Goal: Book appointment/travel/reservation

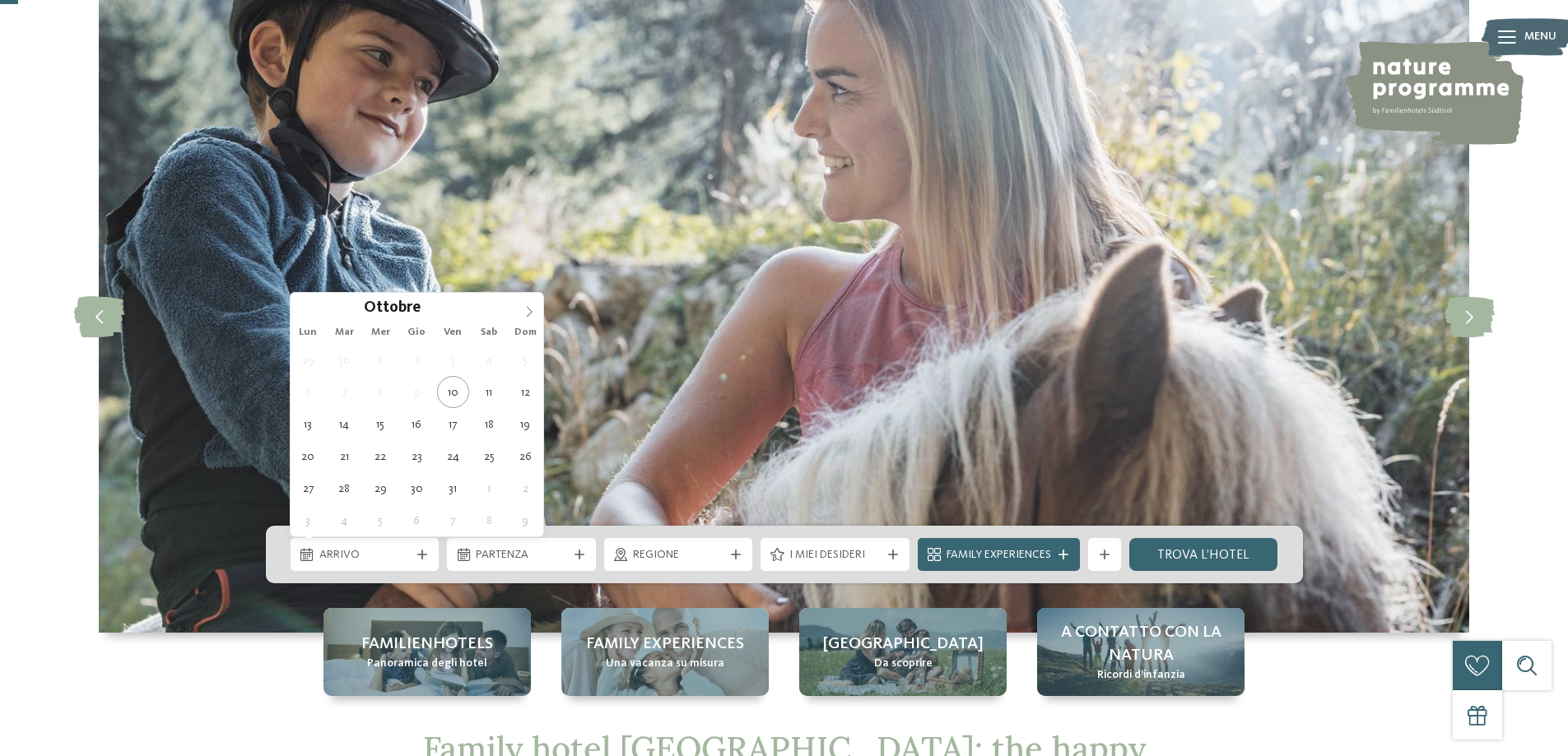
click at [528, 315] on icon at bounding box center [530, 312] width 5 height 11
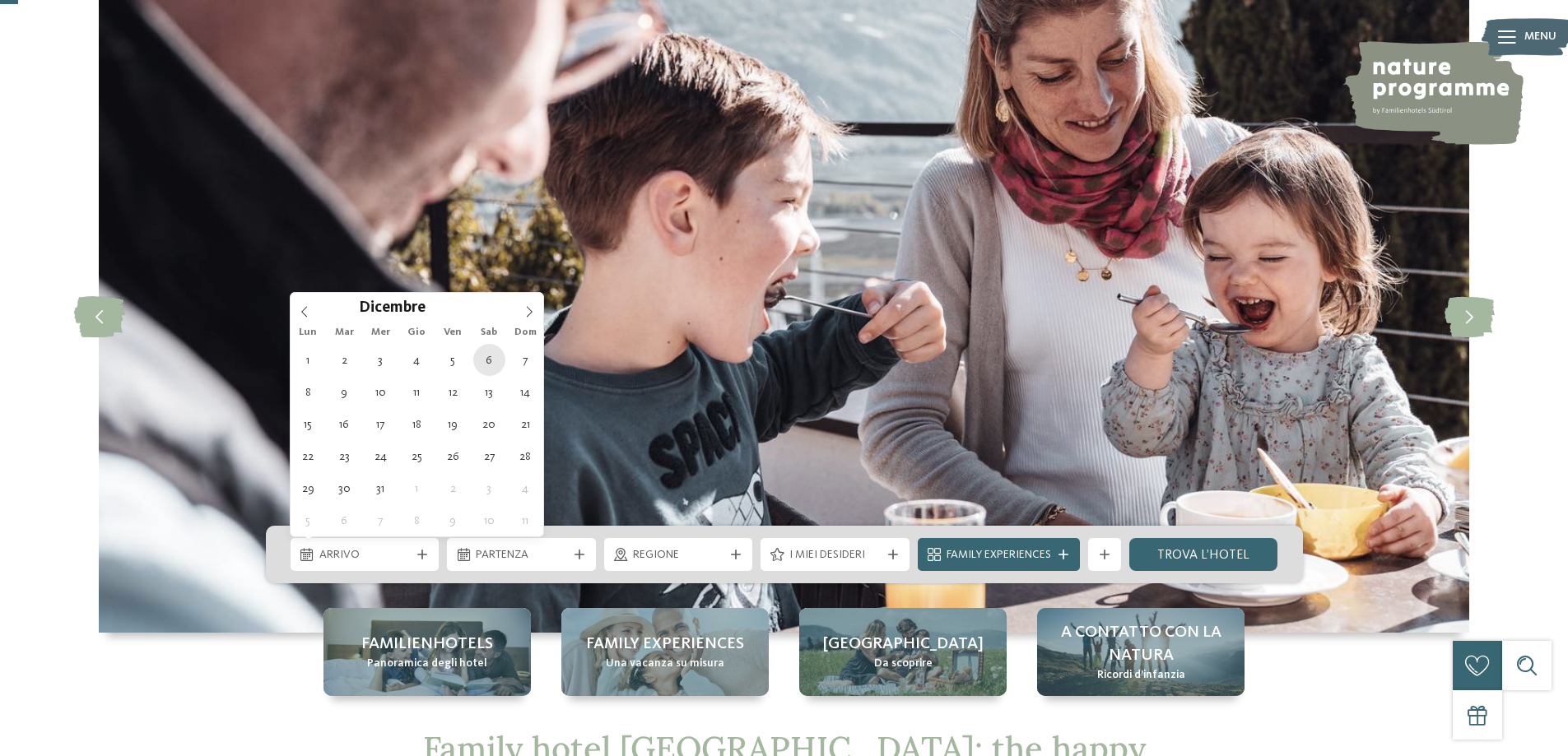
type div "06.12.2025"
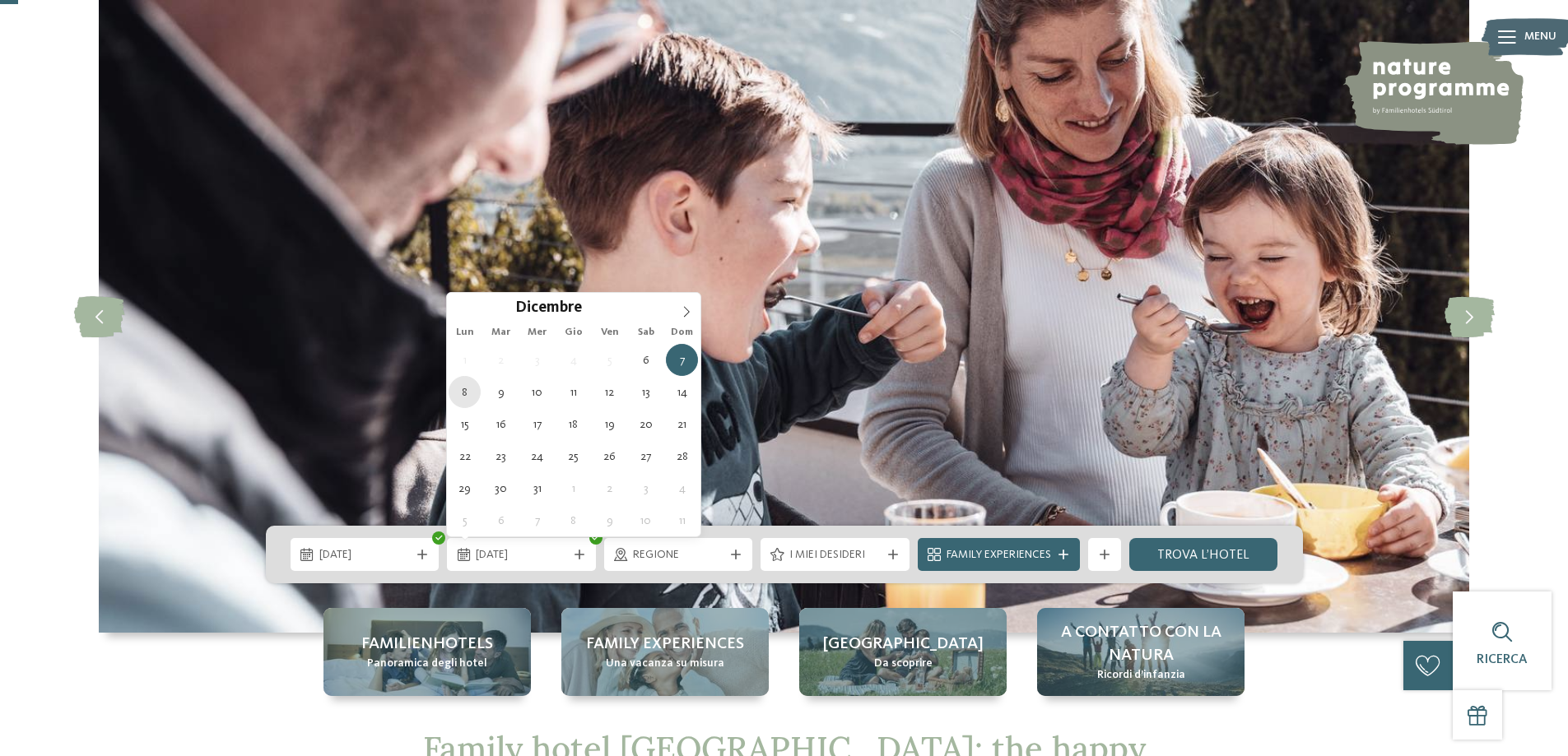
type div "08.12.2025"
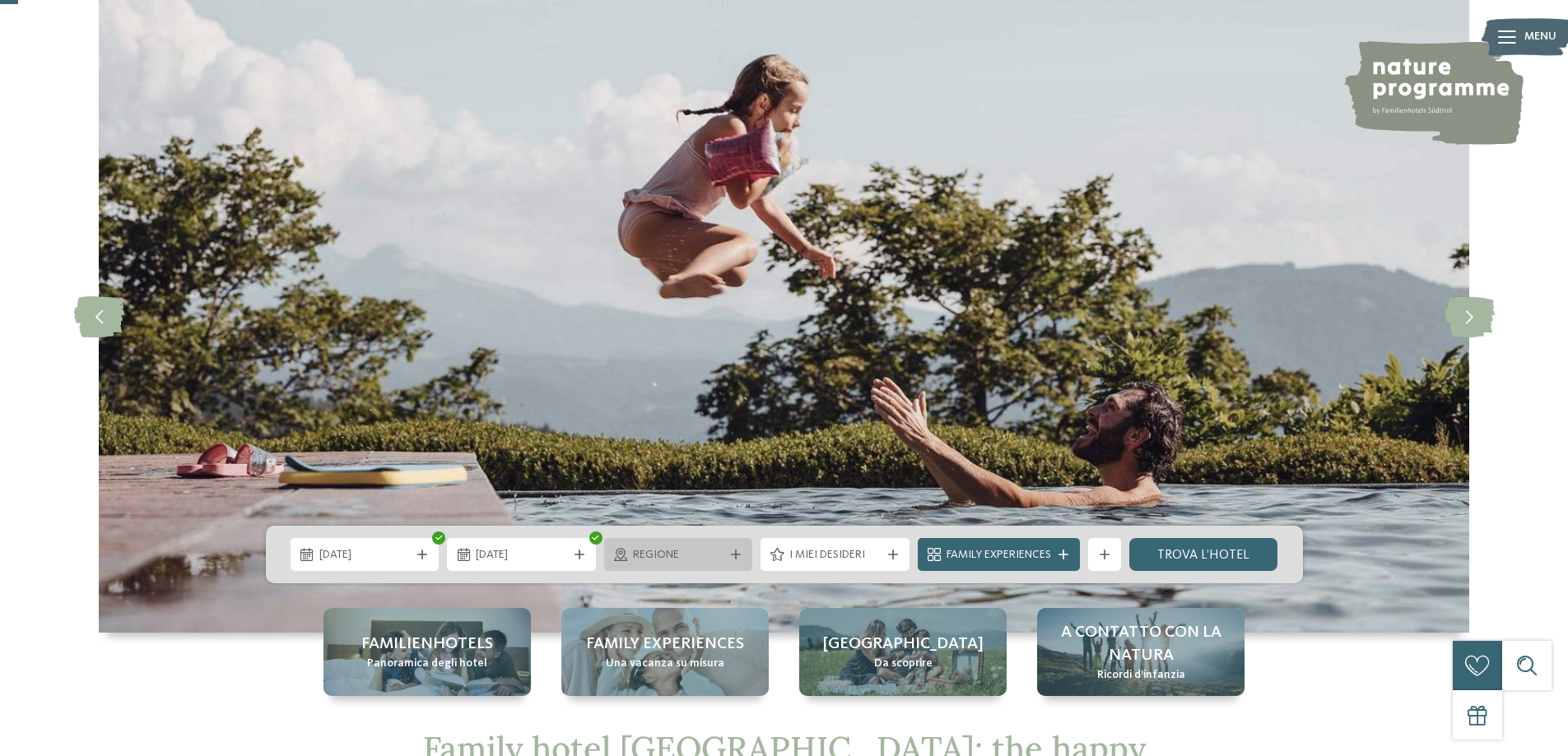
click at [714, 554] on span "Regione" at bounding box center [678, 555] width 92 height 16
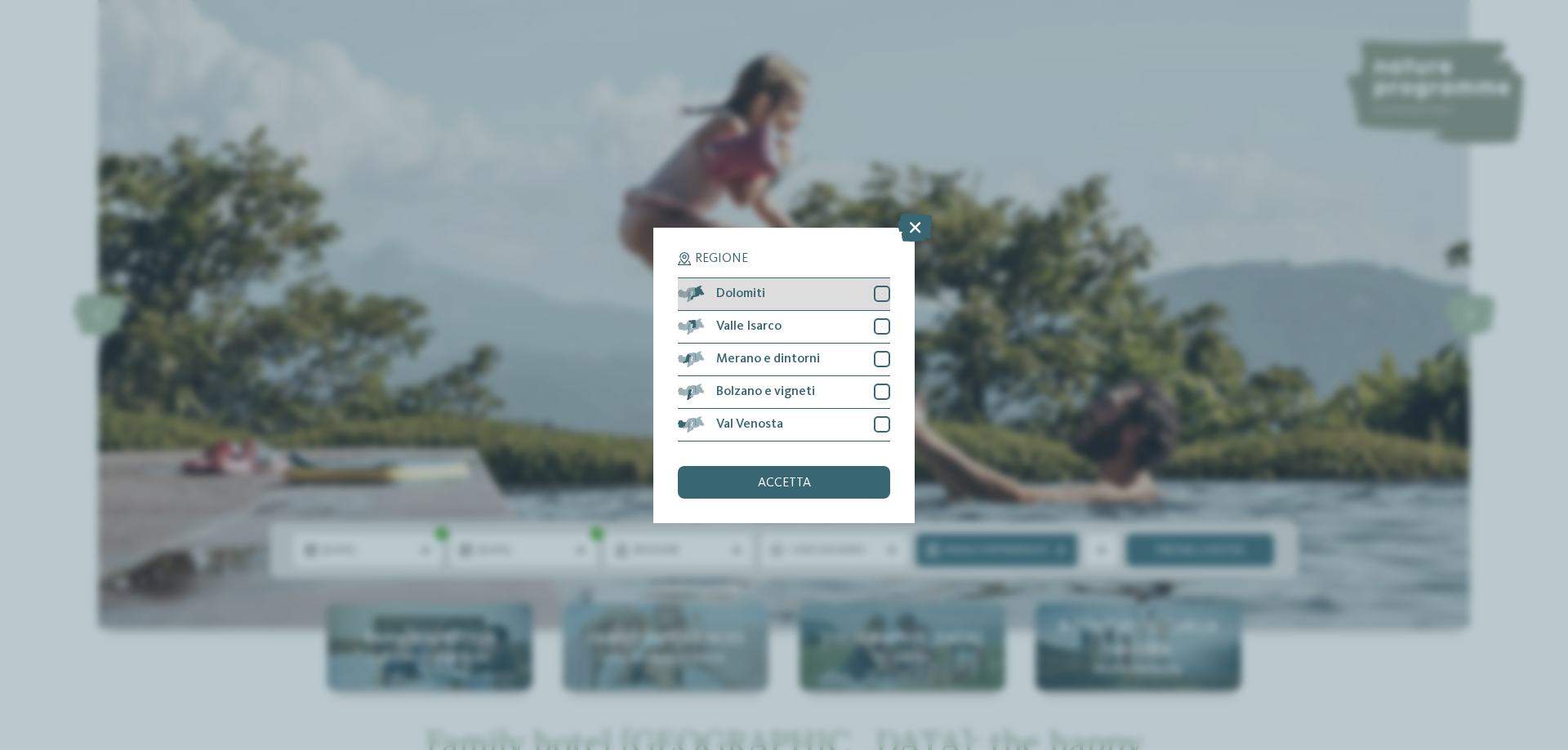
click at [881, 291] on div at bounding box center [882, 294] width 16 height 16
click at [802, 487] on span "accetta" at bounding box center [784, 483] width 53 height 13
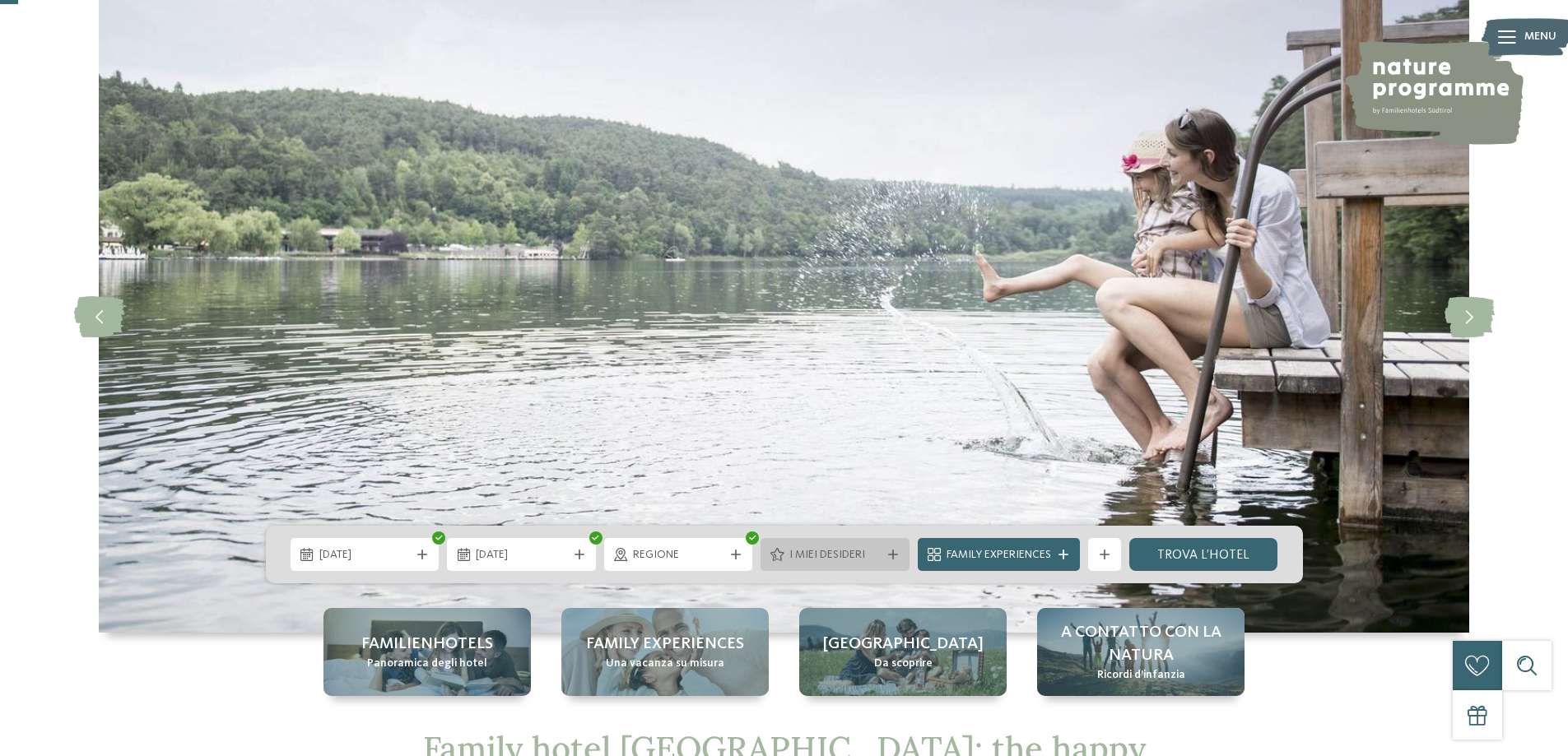
click at [851, 542] on div "I miei desideri" at bounding box center [835, 554] width 149 height 33
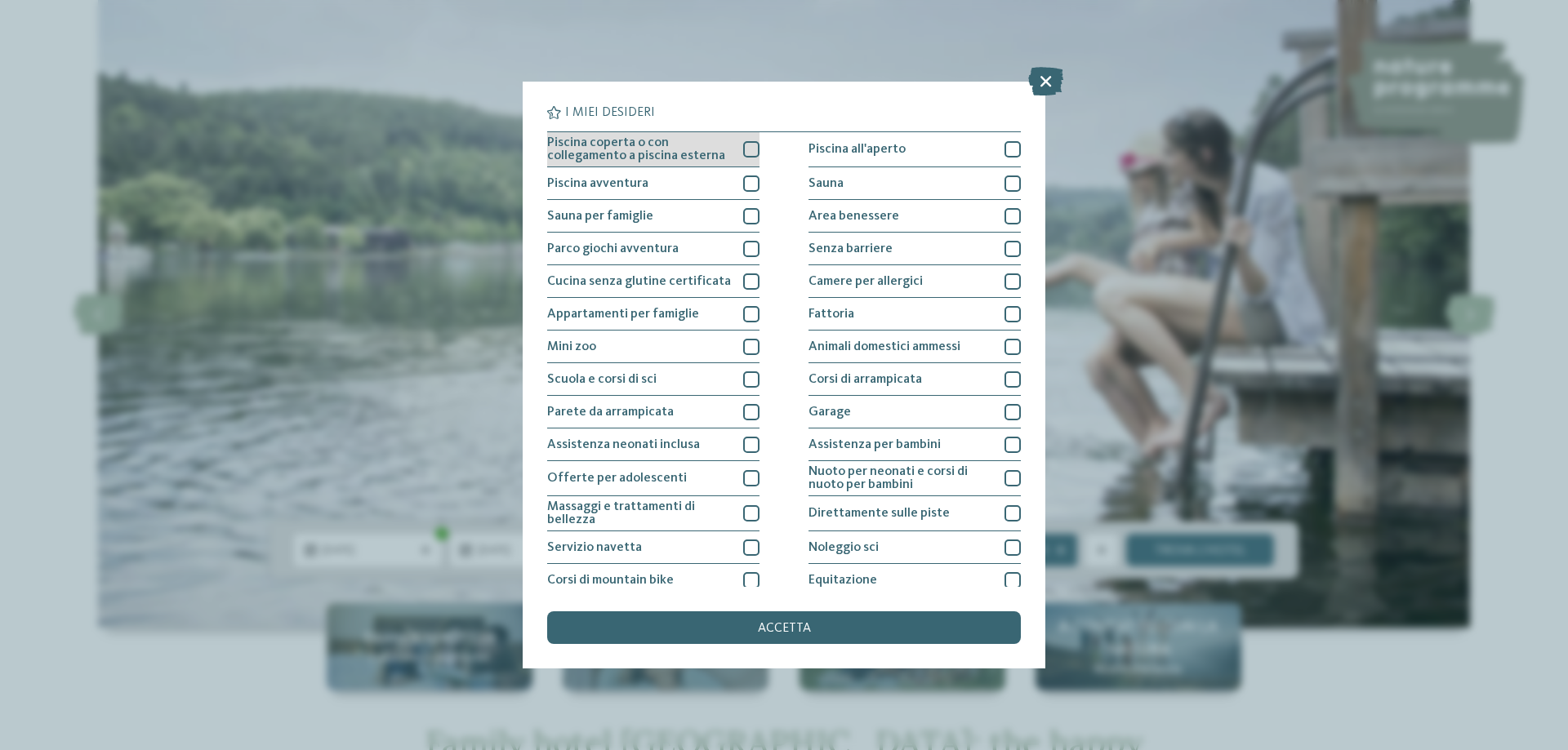
click at [746, 151] on div at bounding box center [751, 150] width 16 height 16
click at [743, 187] on div at bounding box center [751, 184] width 16 height 16
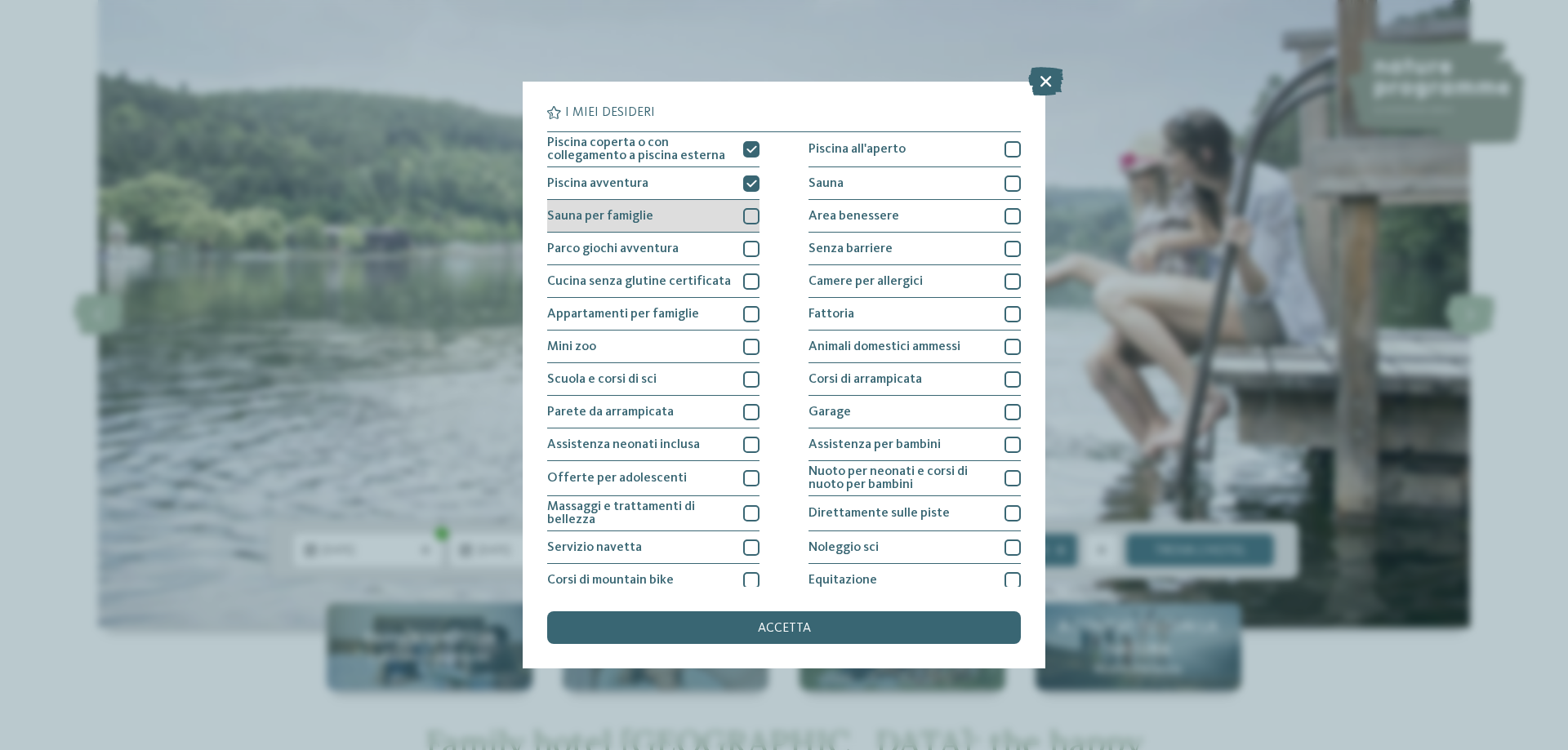
click at [750, 215] on div at bounding box center [751, 216] width 16 height 16
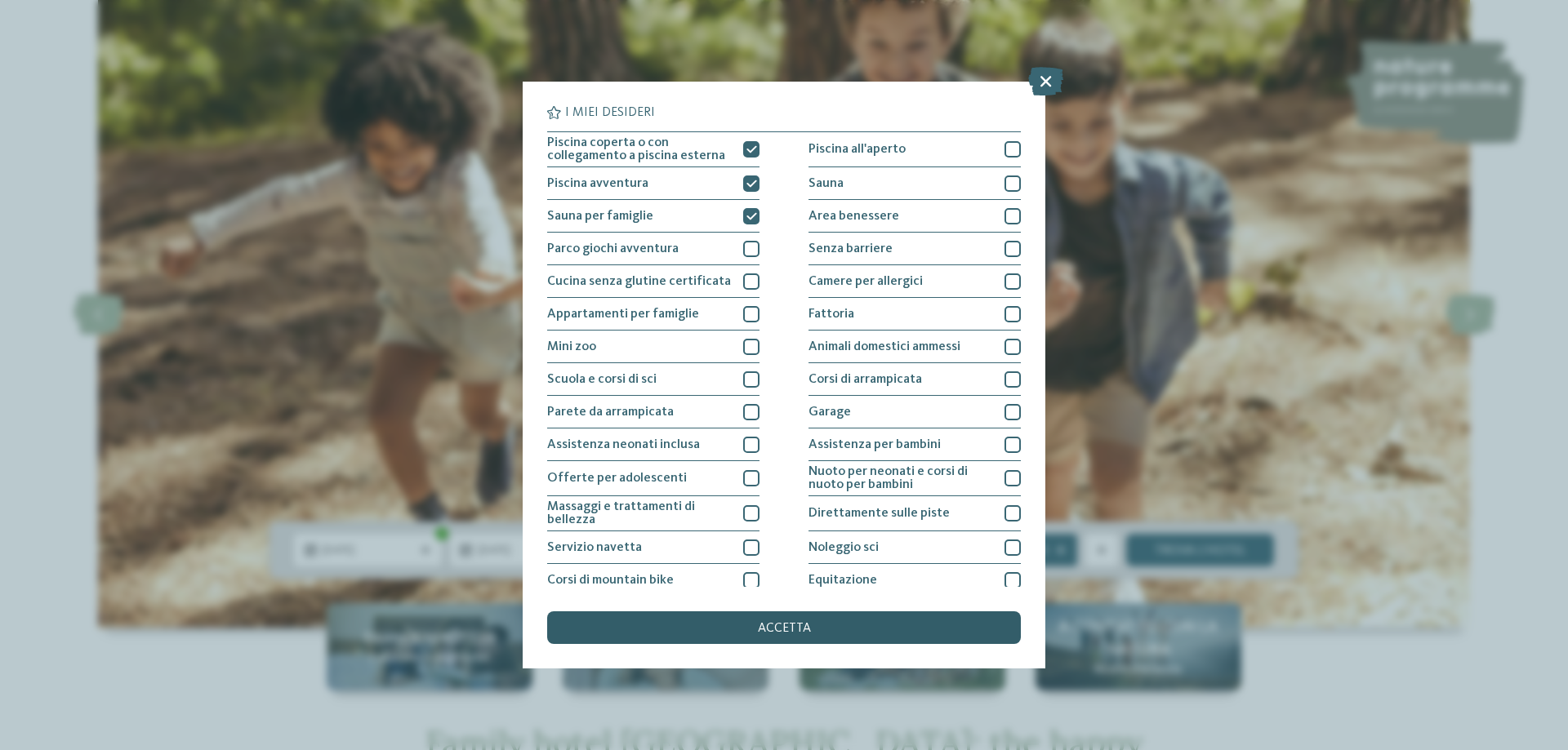
click at [804, 629] on span "accetta" at bounding box center [784, 628] width 53 height 13
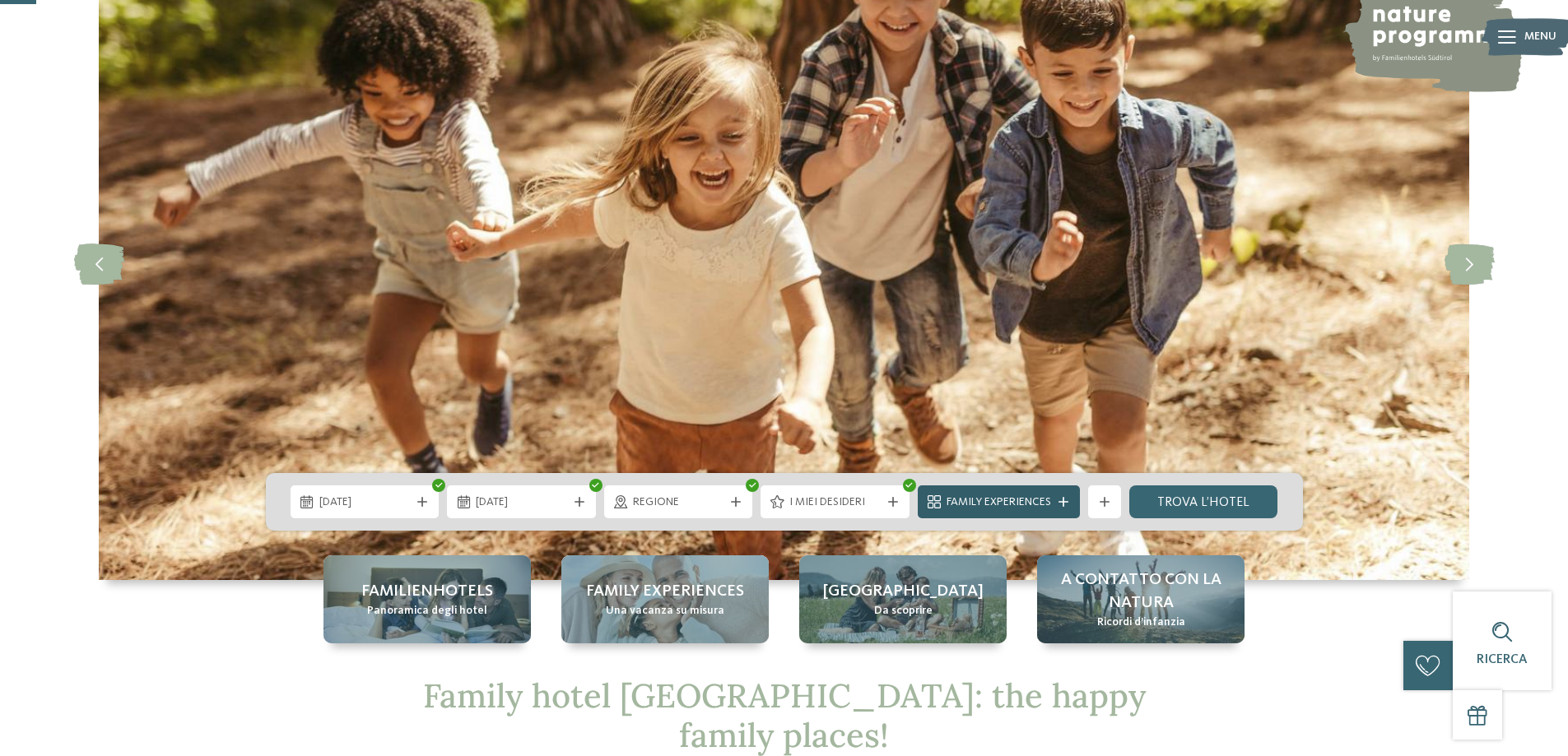
scroll to position [164, 0]
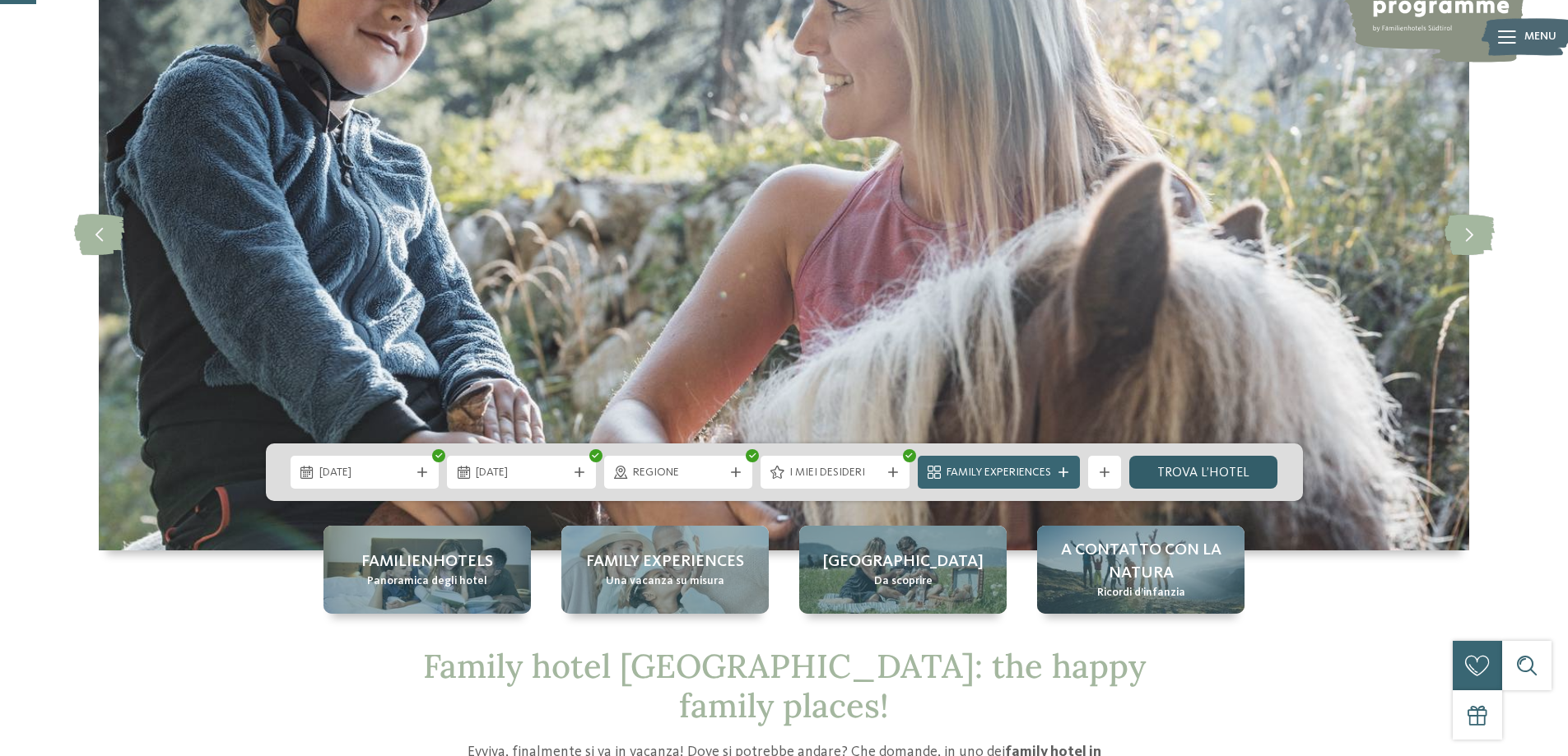
click at [1198, 470] on link "trova l’hotel" at bounding box center [1203, 472] width 149 height 33
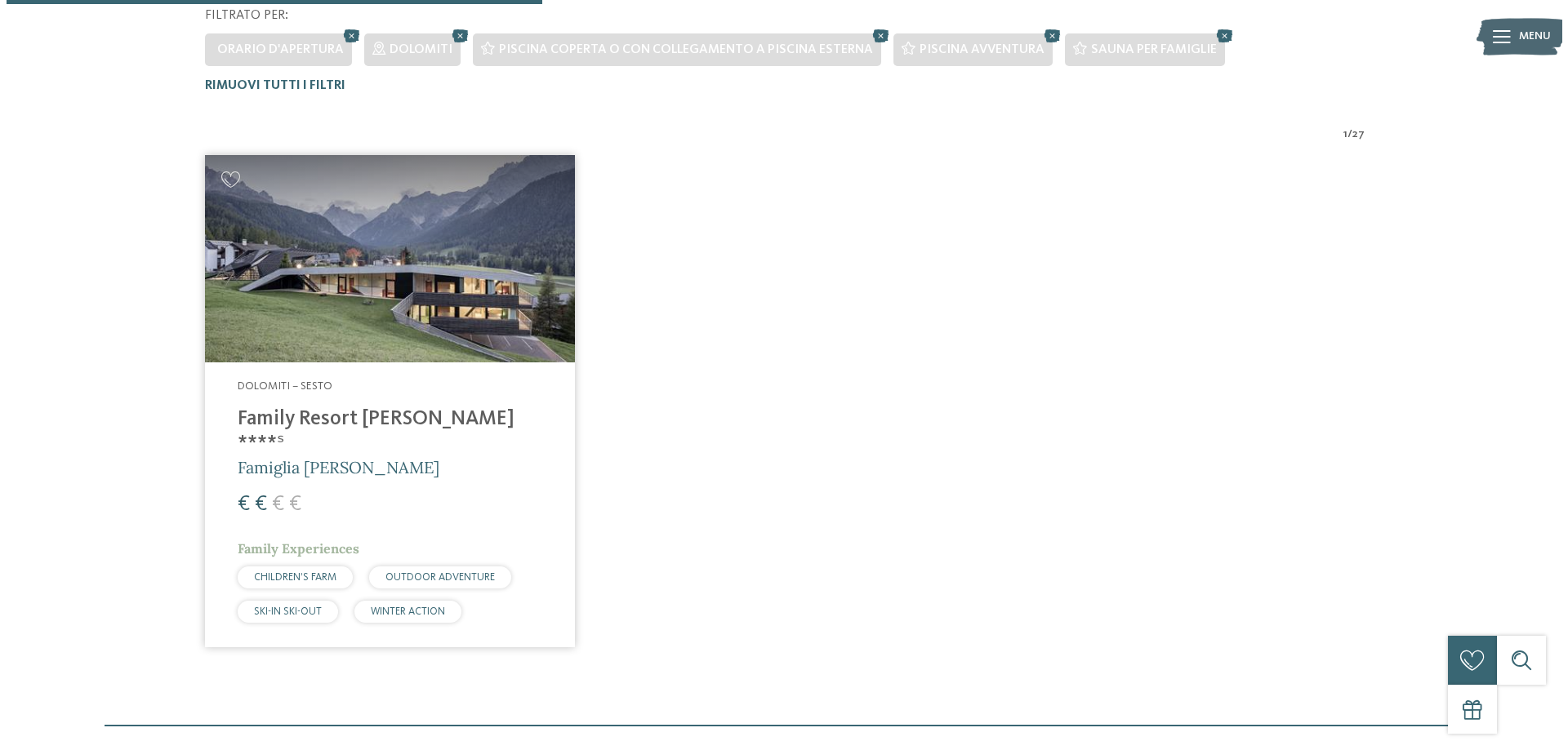
scroll to position [453, 0]
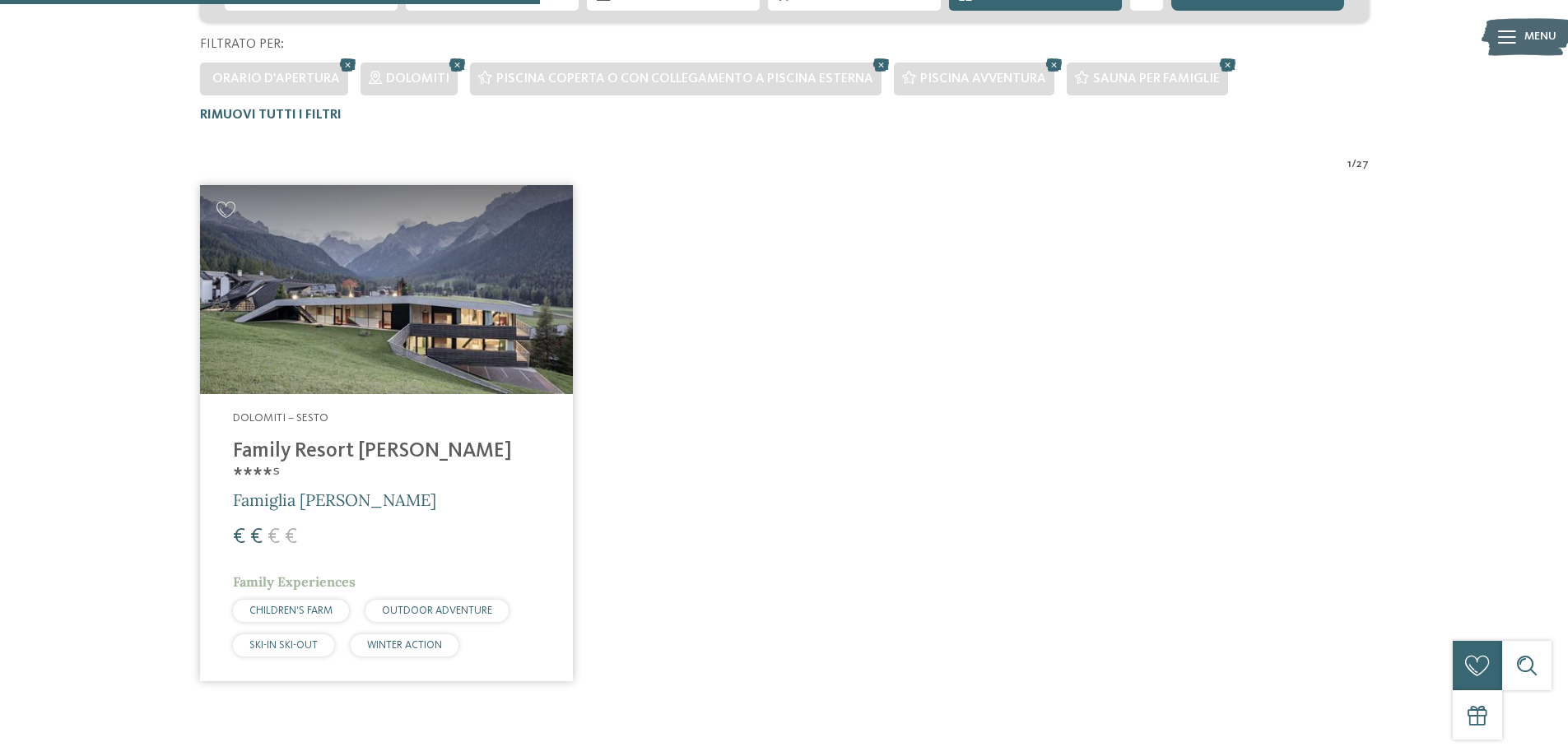
click at [371, 451] on h4 "Family Resort [PERSON_NAME] ****ˢ" at bounding box center [386, 464] width 307 height 49
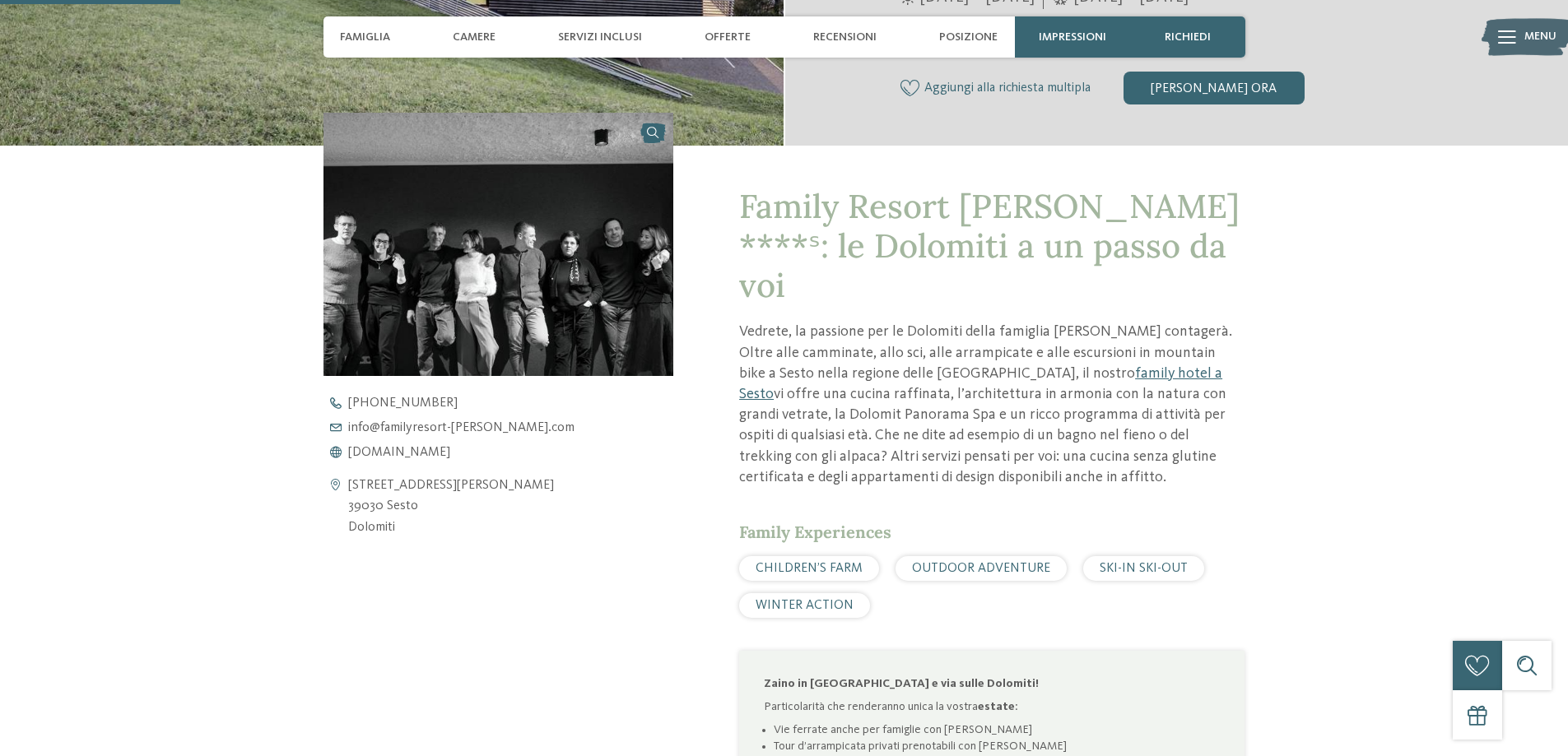
scroll to position [576, 0]
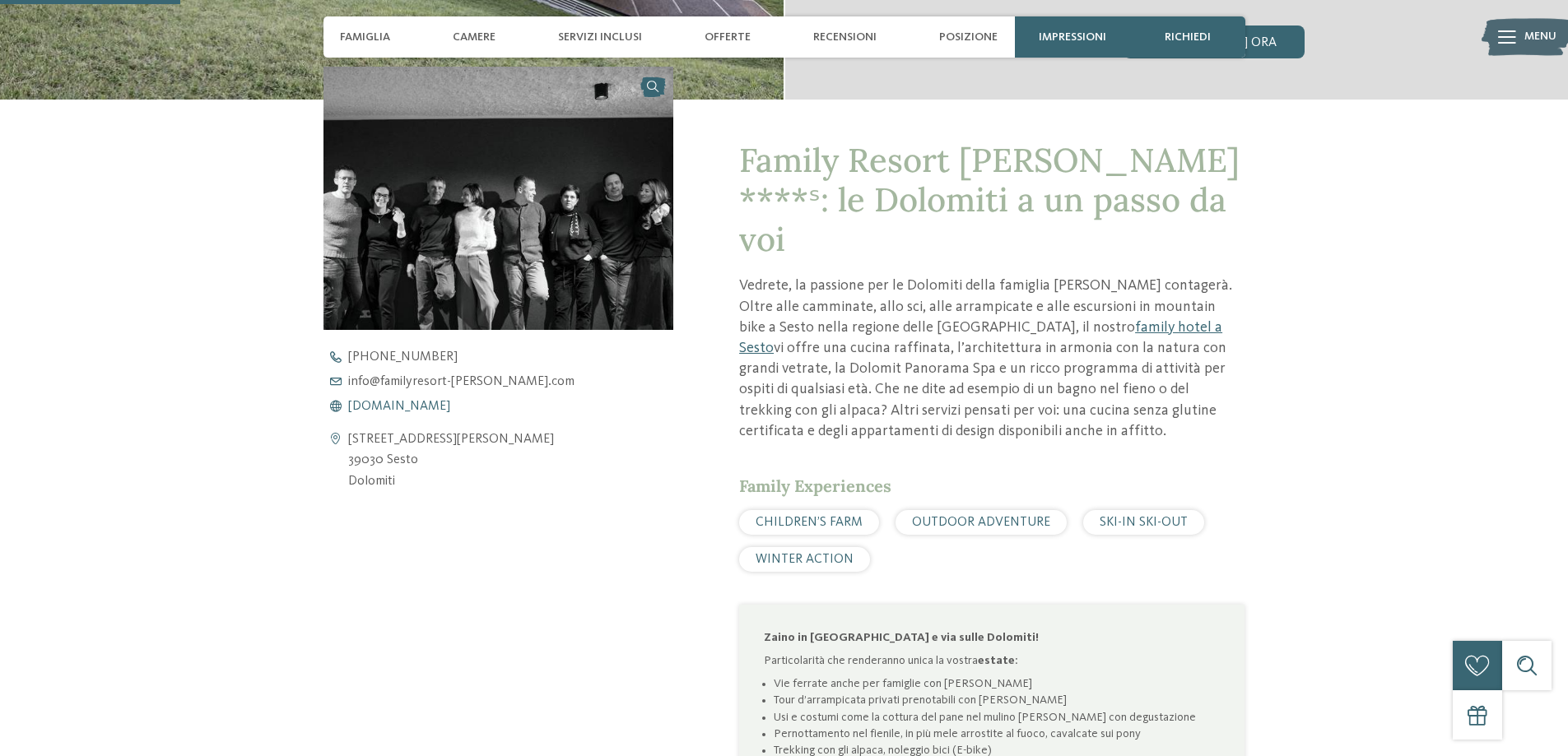
click at [450, 405] on span "www.familyresort-rainer.com" at bounding box center [399, 406] width 102 height 13
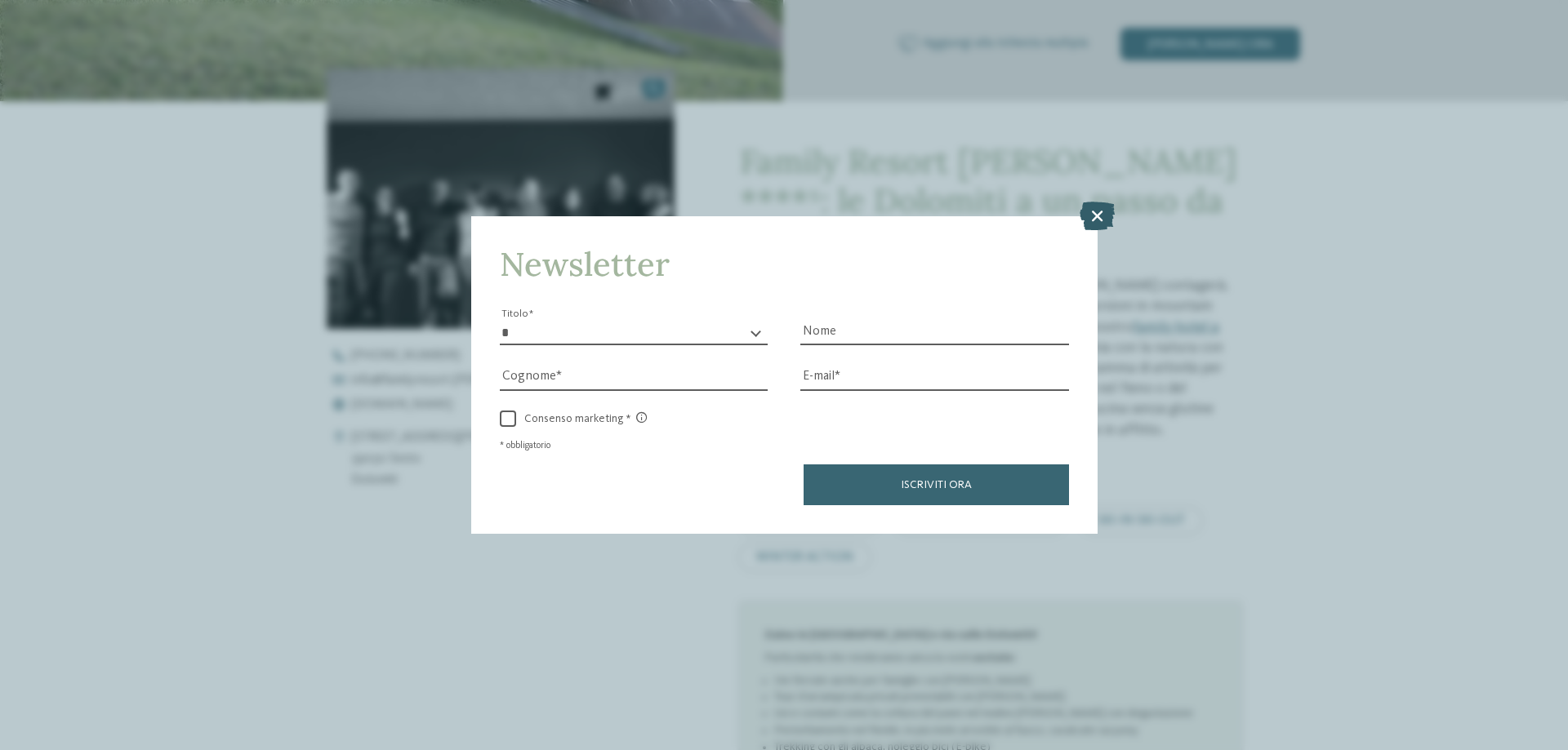
click at [1085, 215] on icon at bounding box center [1096, 216] width 35 height 29
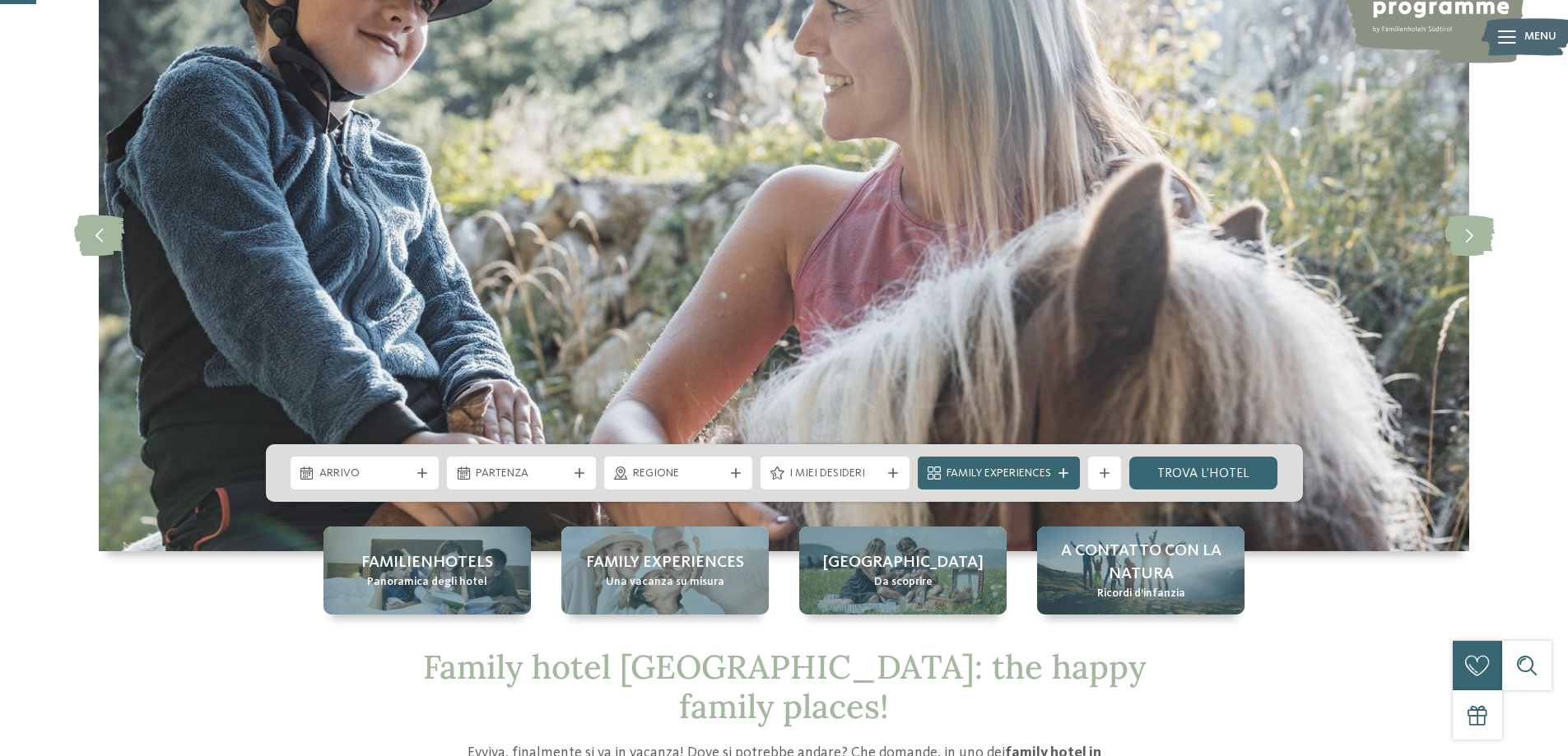
scroll to position [164, 0]
click at [867, 471] on span "I miei desideri" at bounding box center [834, 473] width 92 height 16
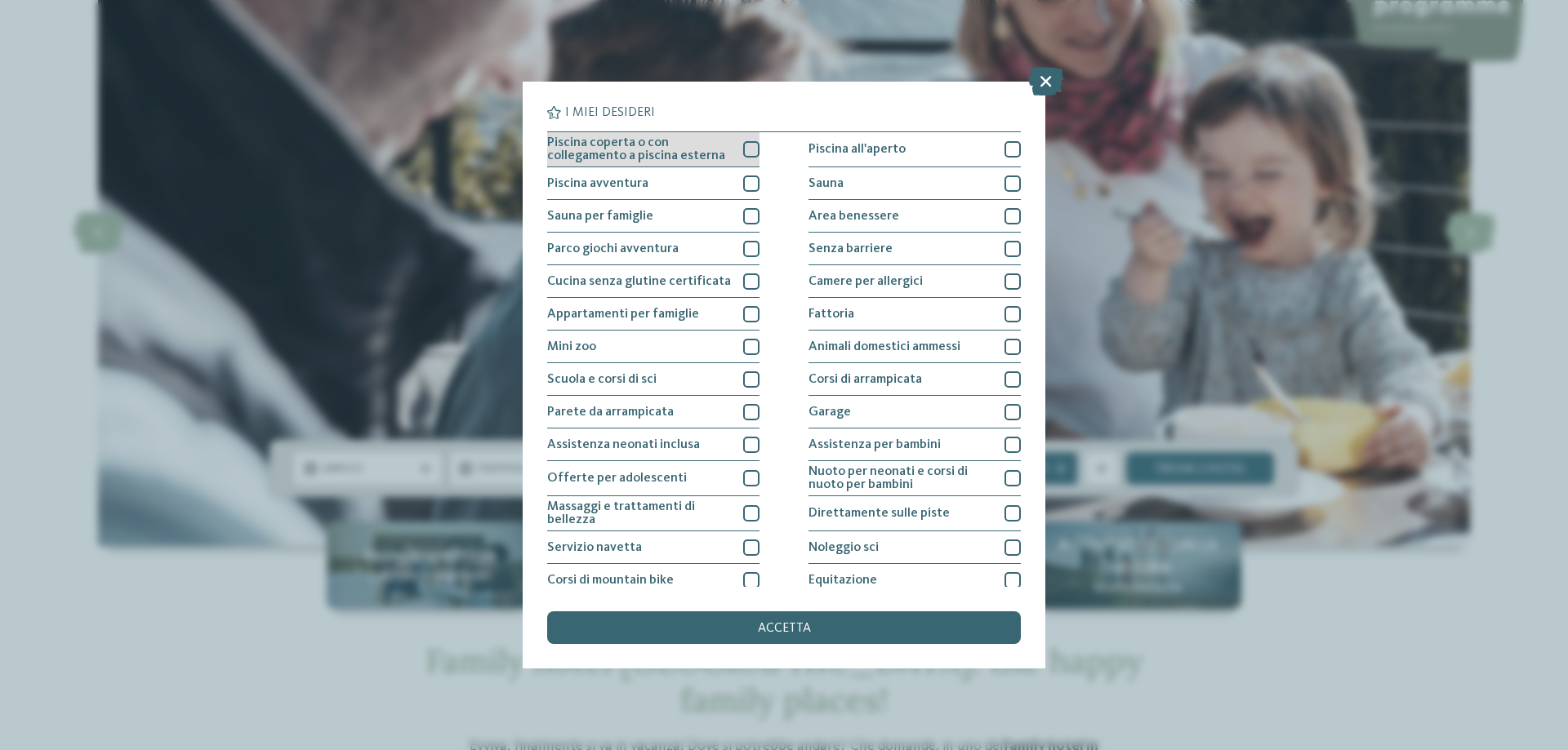
click at [746, 150] on div at bounding box center [751, 150] width 16 height 16
click at [829, 617] on div "accetta" at bounding box center [784, 627] width 473 height 32
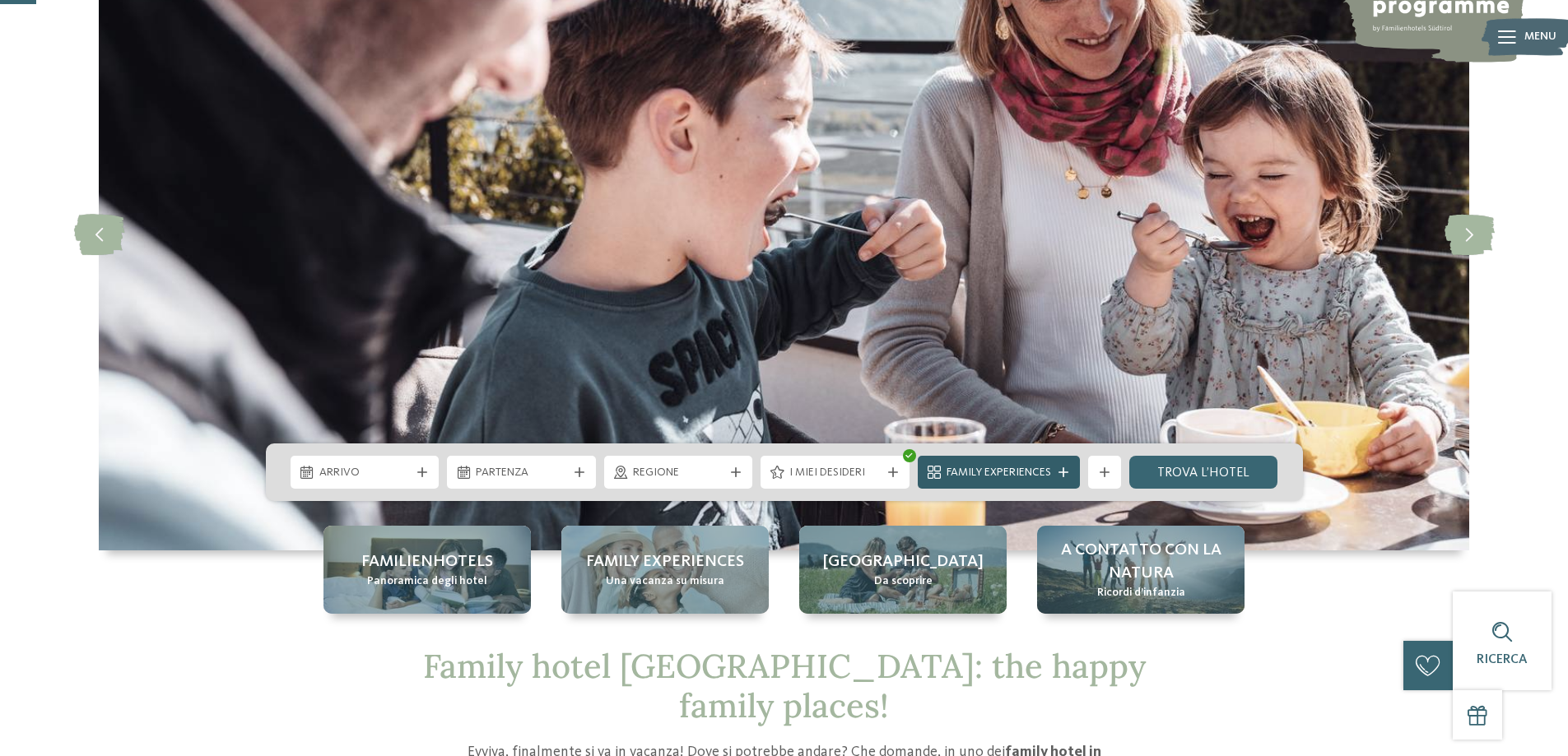
click at [1054, 466] on div "Family Experiences" at bounding box center [999, 472] width 113 height 18
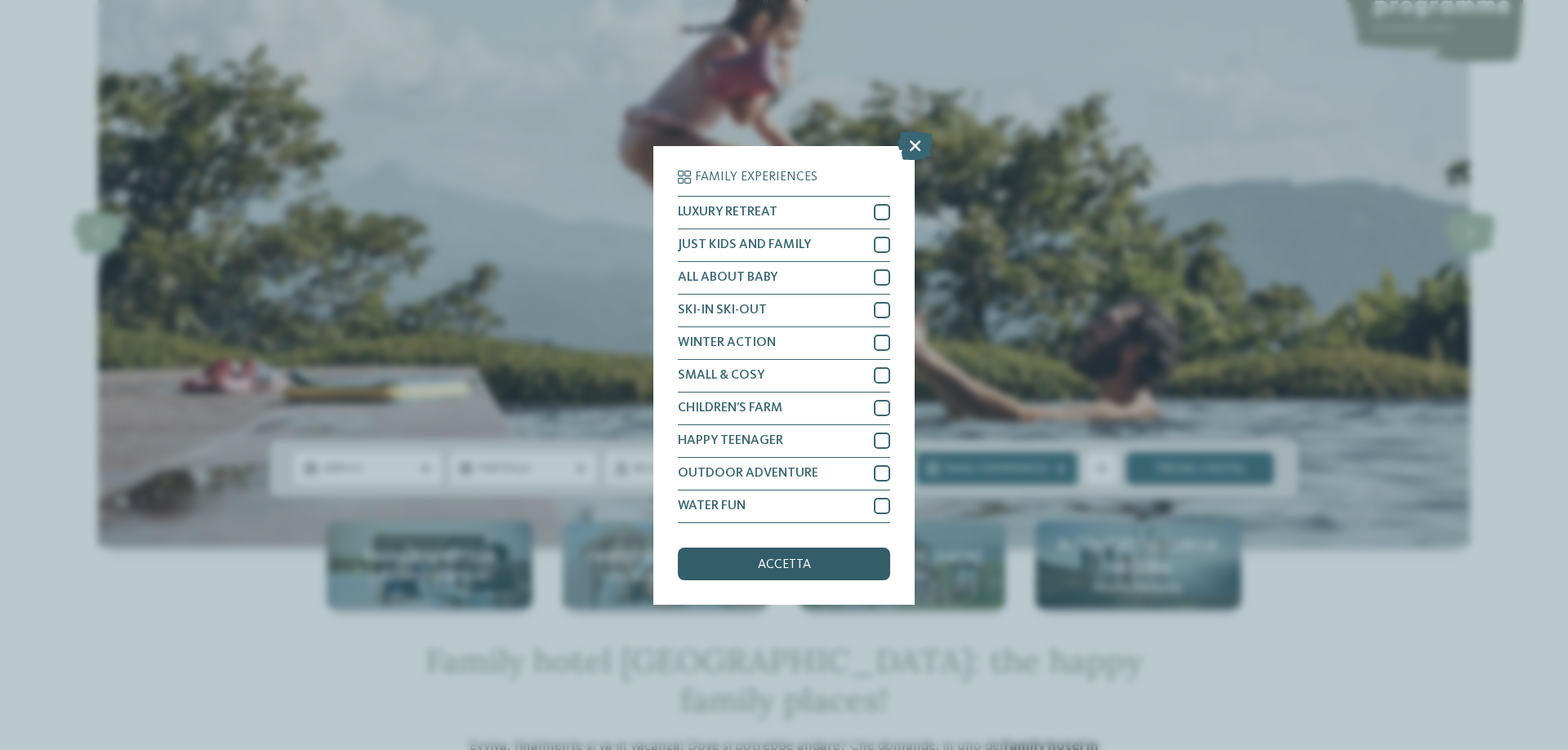
click at [818, 553] on div "accetta" at bounding box center [784, 564] width 212 height 32
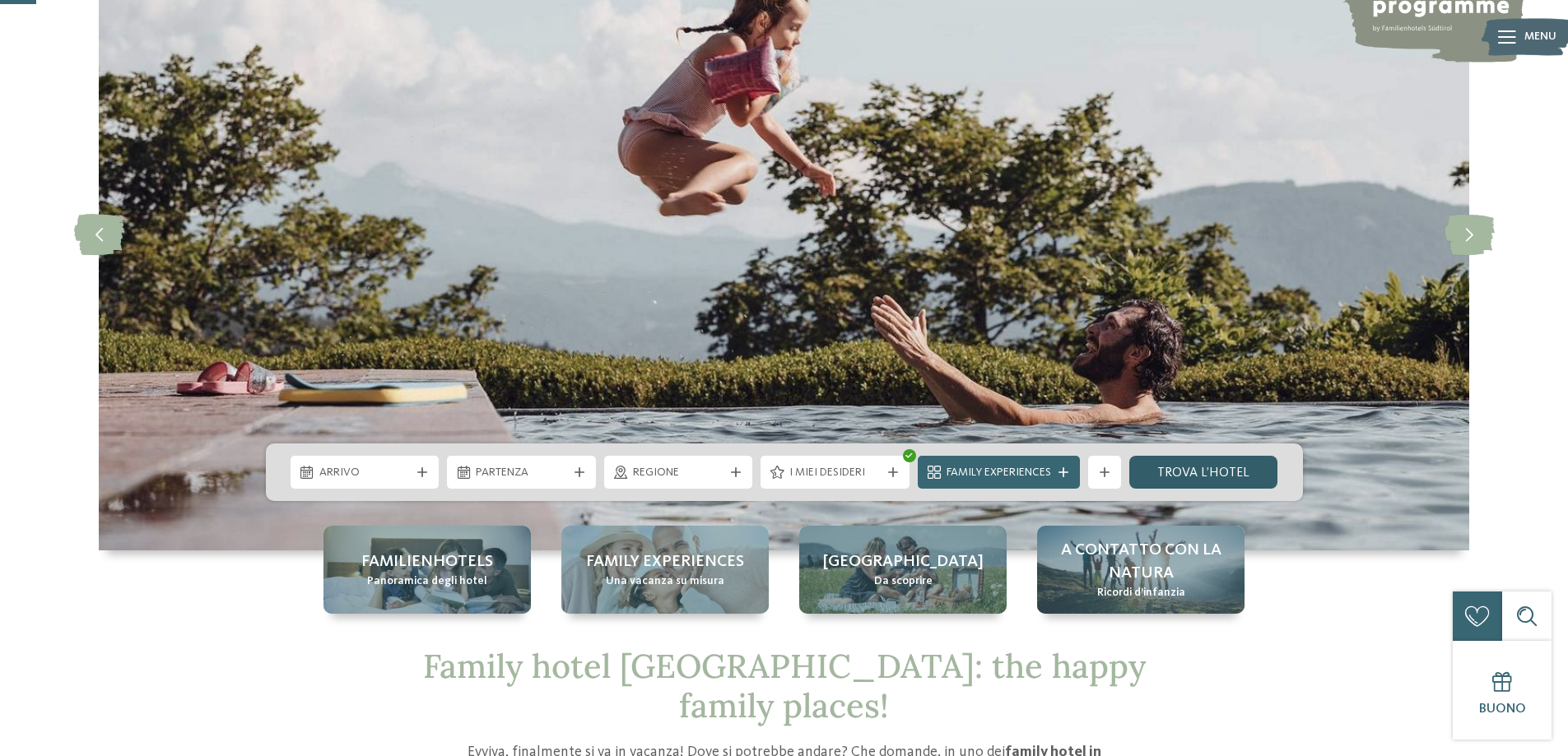
click at [1229, 462] on link "trova l’hotel" at bounding box center [1203, 472] width 149 height 33
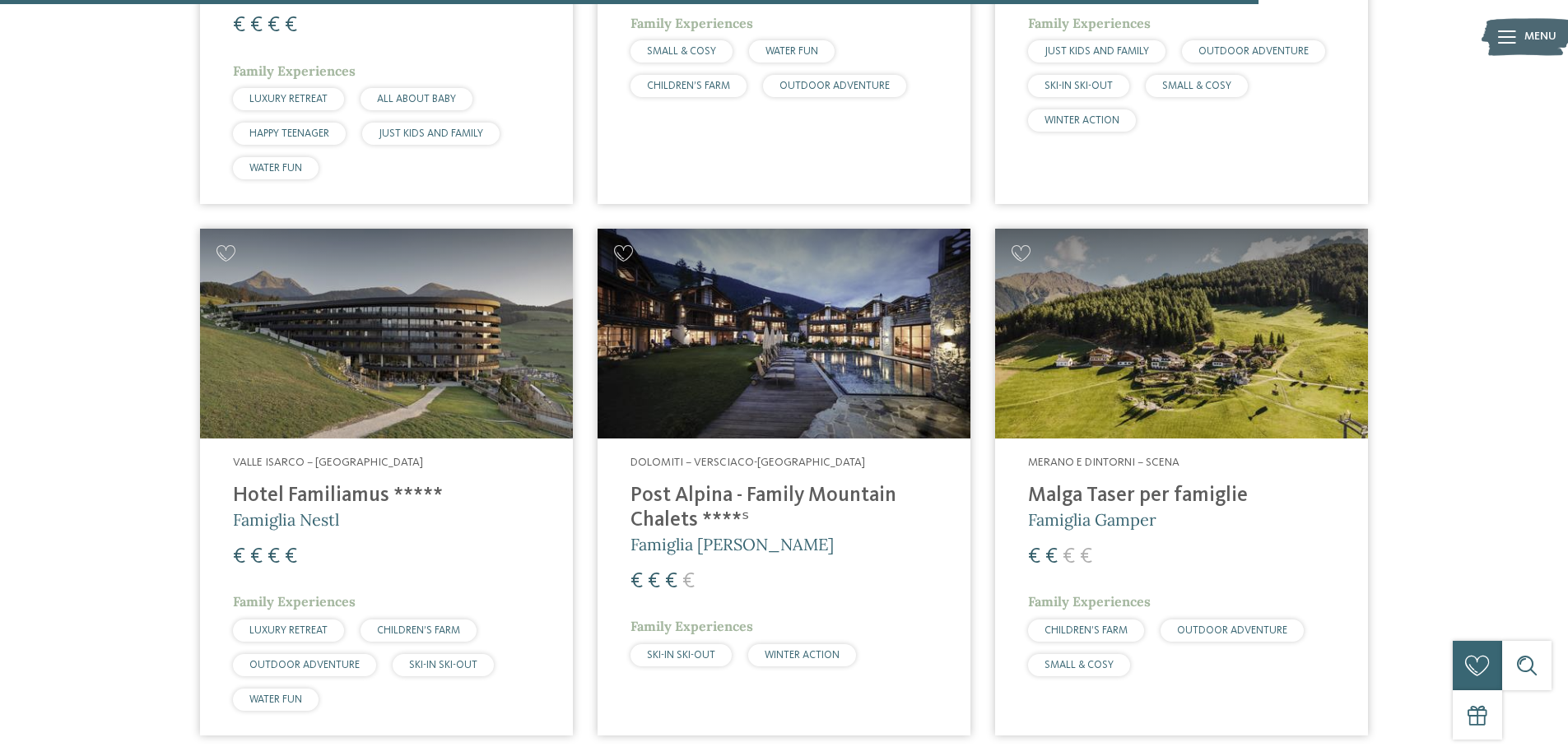
scroll to position [3666, 0]
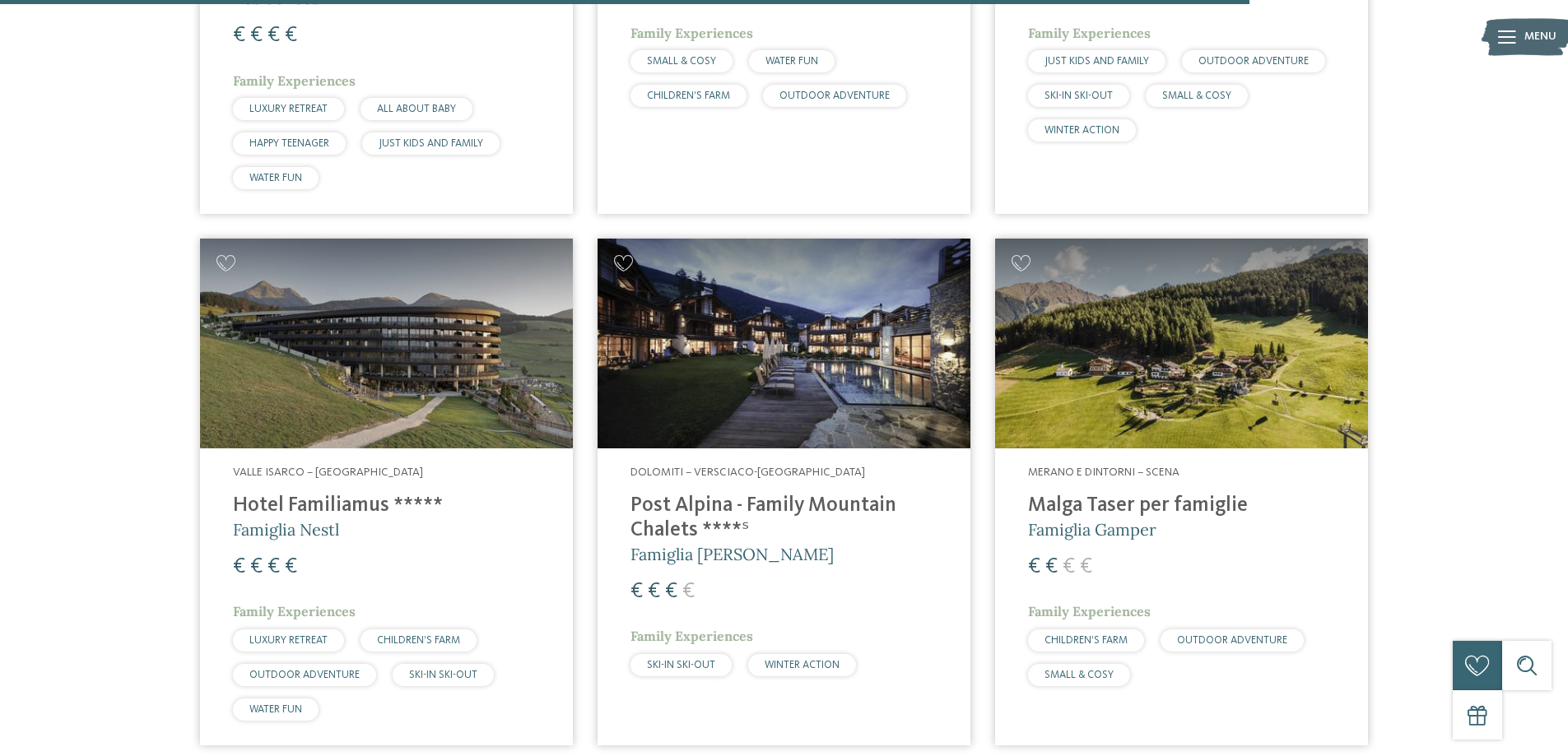
click at [1158, 493] on h4 "Malga Taser per famiglie" at bounding box center [1182, 505] width 307 height 25
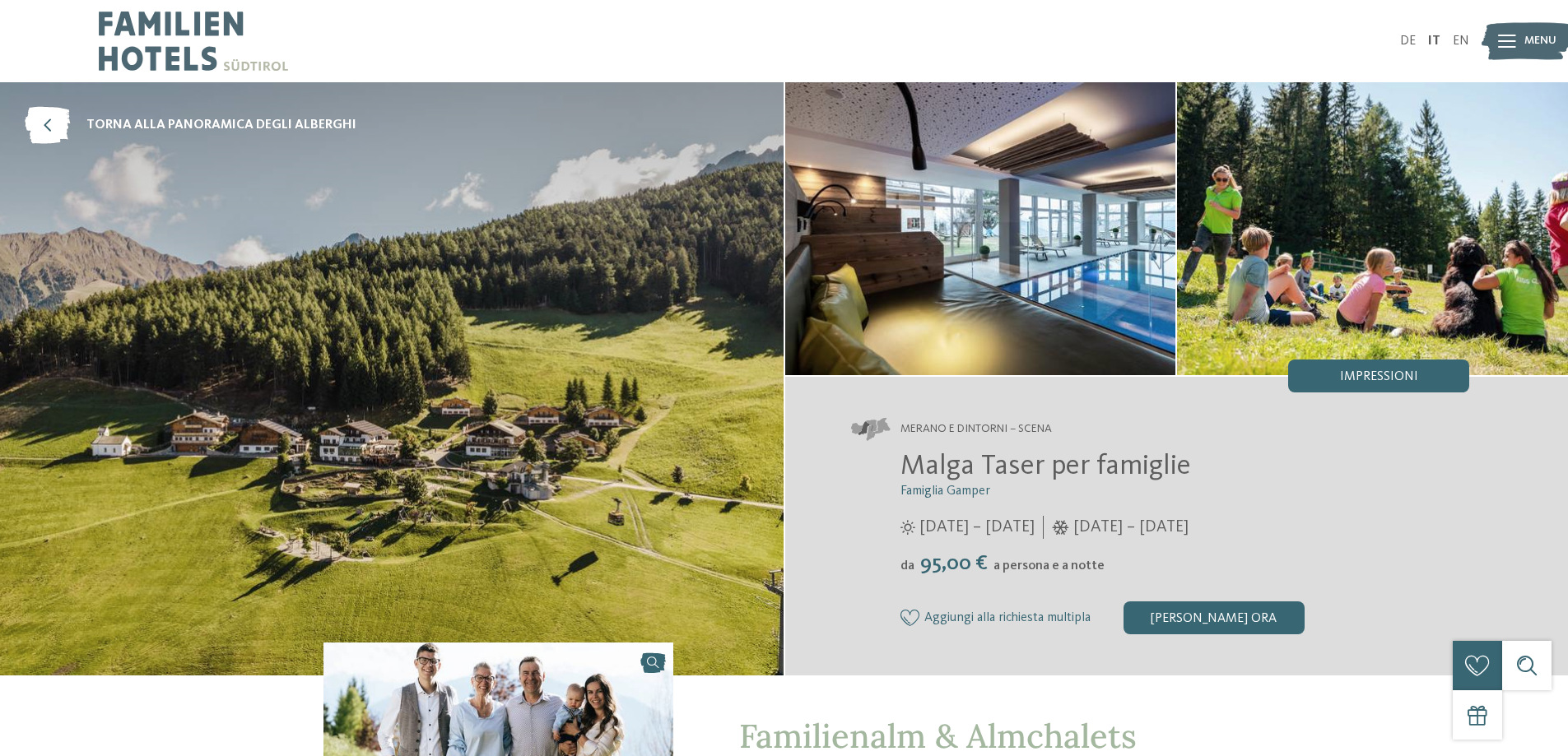
click at [980, 296] on img at bounding box center [981, 229] width 391 height 293
click at [1505, 32] on div at bounding box center [1507, 41] width 18 height 41
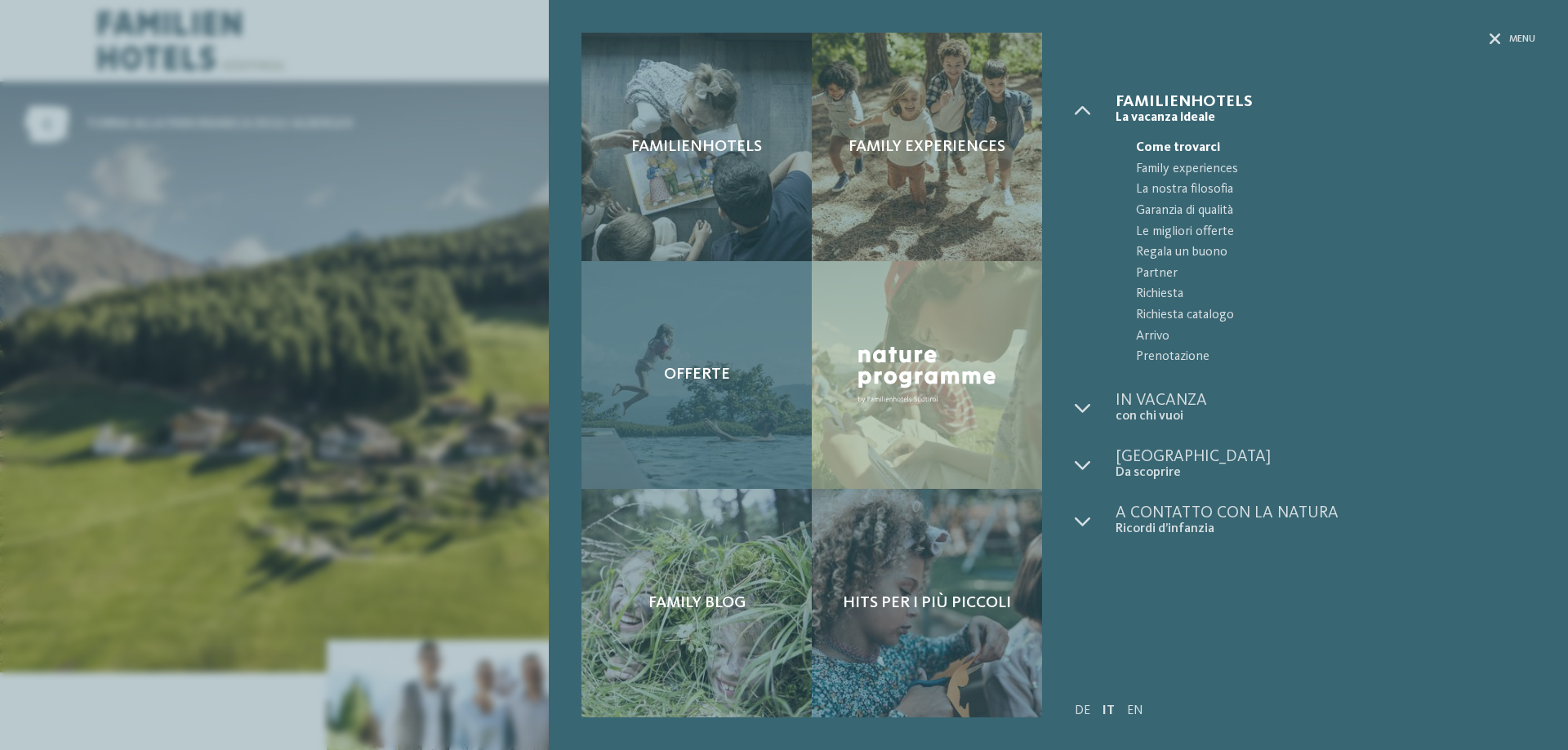
click at [686, 425] on div "Offerte" at bounding box center [696, 376] width 230 height 229
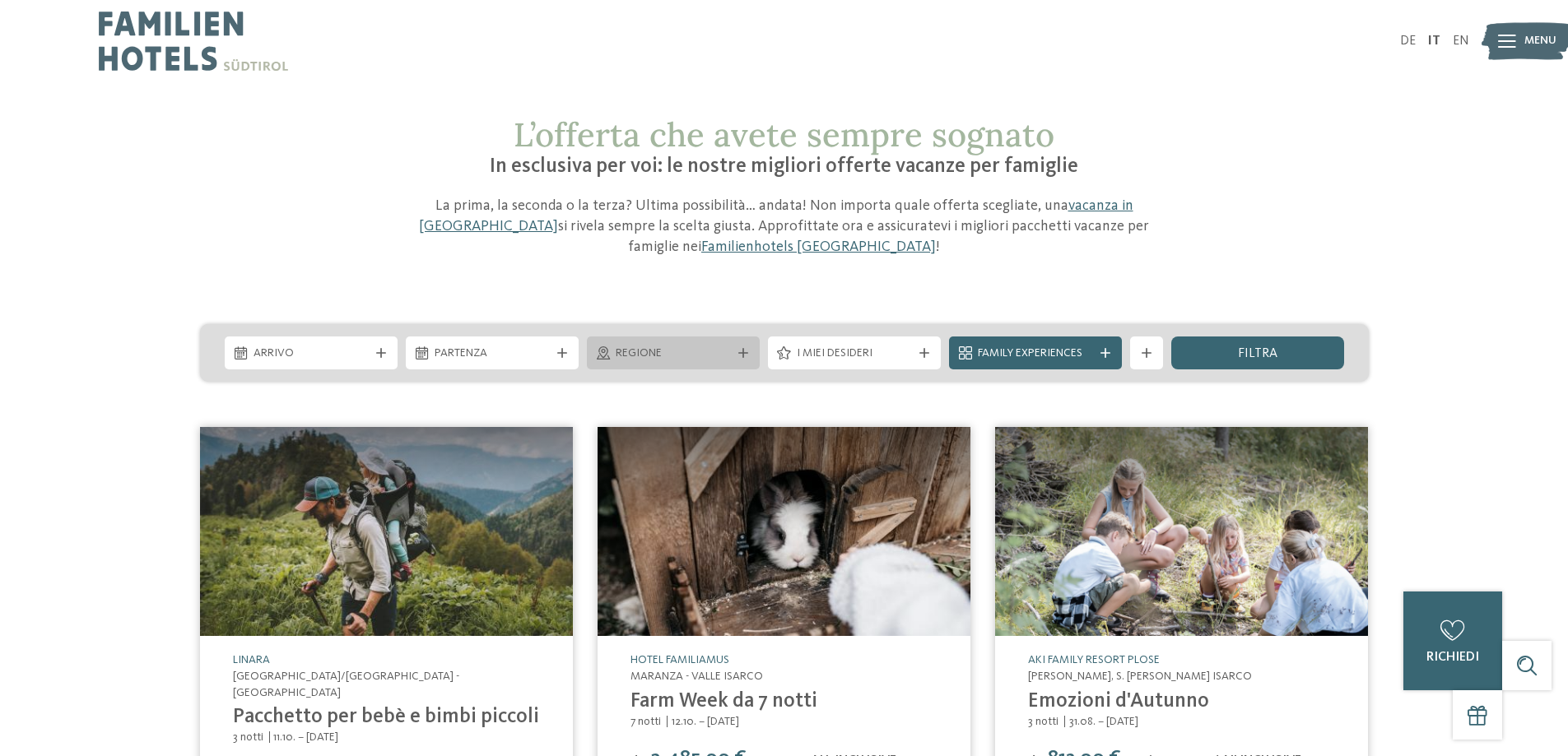
click at [704, 362] on span "Regione" at bounding box center [673, 353] width 115 height 16
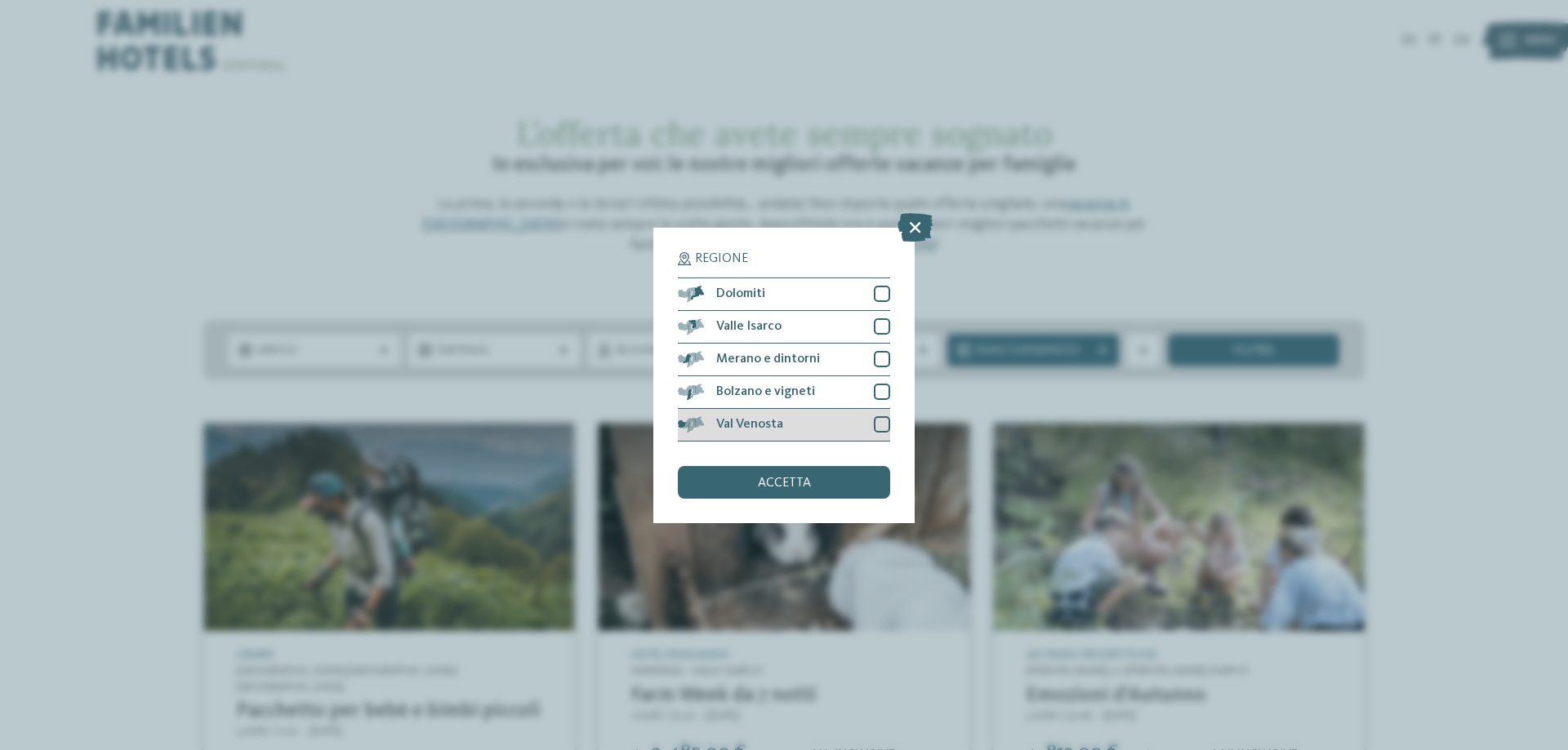
click at [879, 298] on div at bounding box center [882, 294] width 16 height 16
click at [879, 427] on div at bounding box center [882, 425] width 16 height 16
click at [842, 480] on div "accetta" at bounding box center [784, 482] width 212 height 32
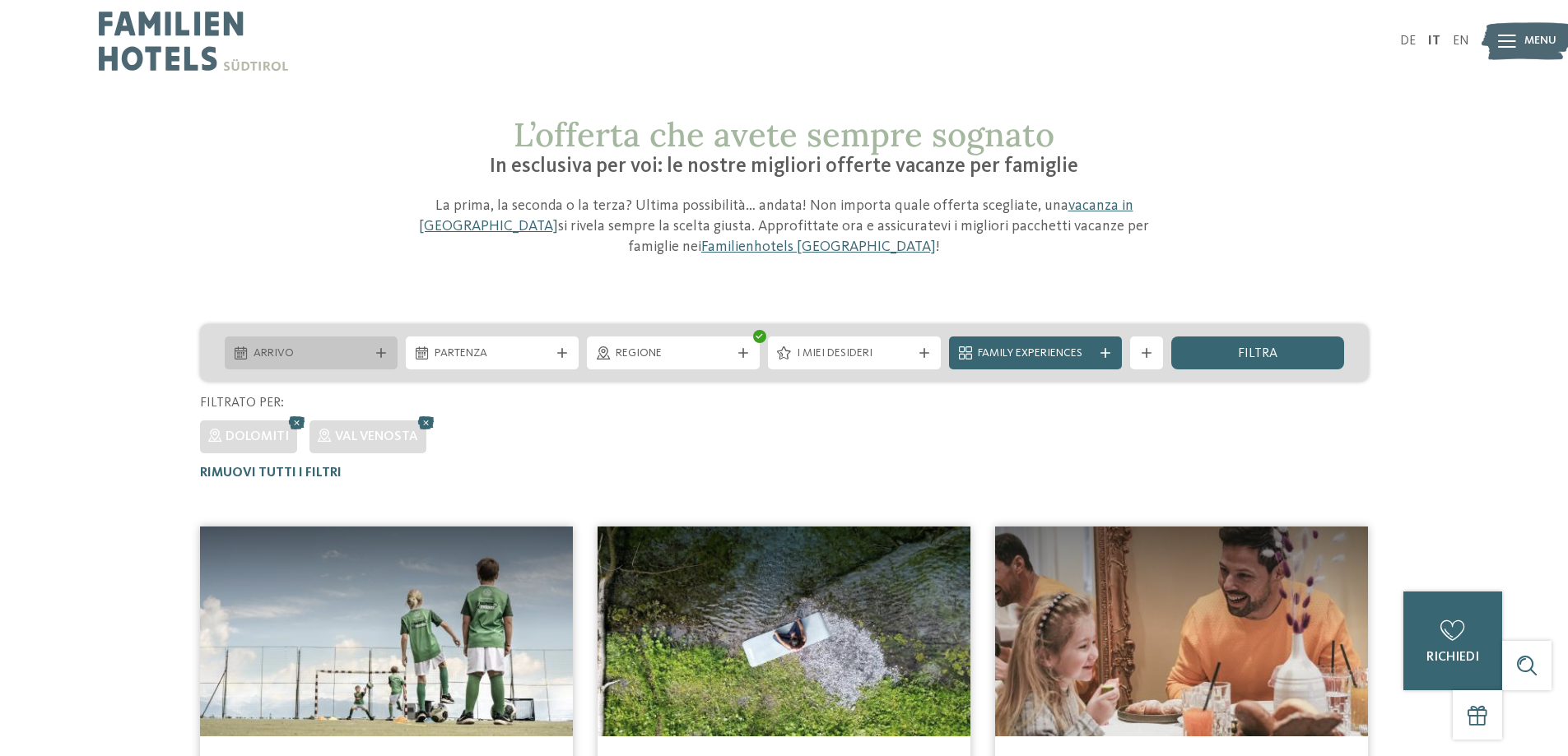
click at [365, 350] on span "Arrivo" at bounding box center [311, 353] width 115 height 16
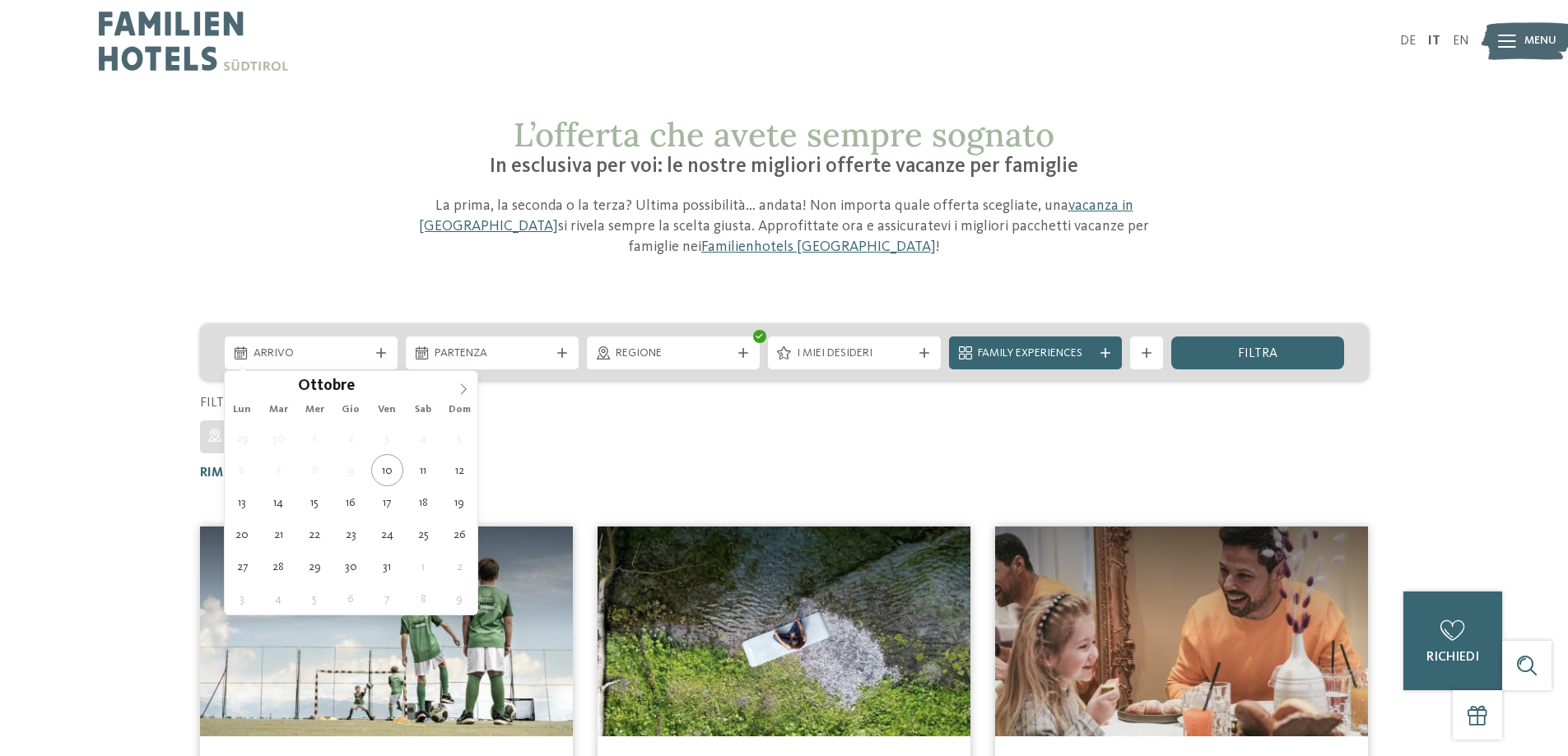
click at [466, 391] on icon at bounding box center [463, 389] width 12 height 12
type div "05.12.2025"
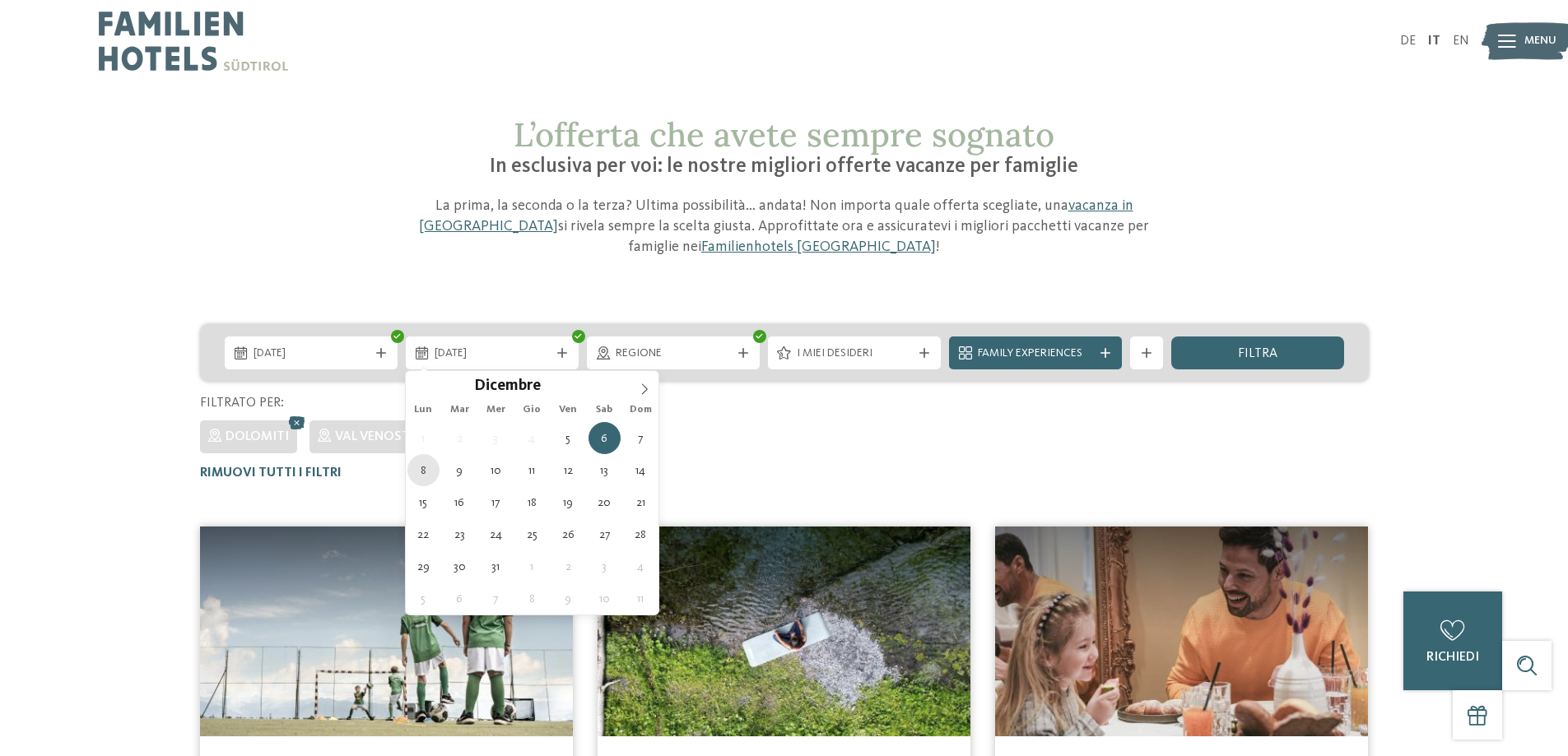
type div "08.12.2025"
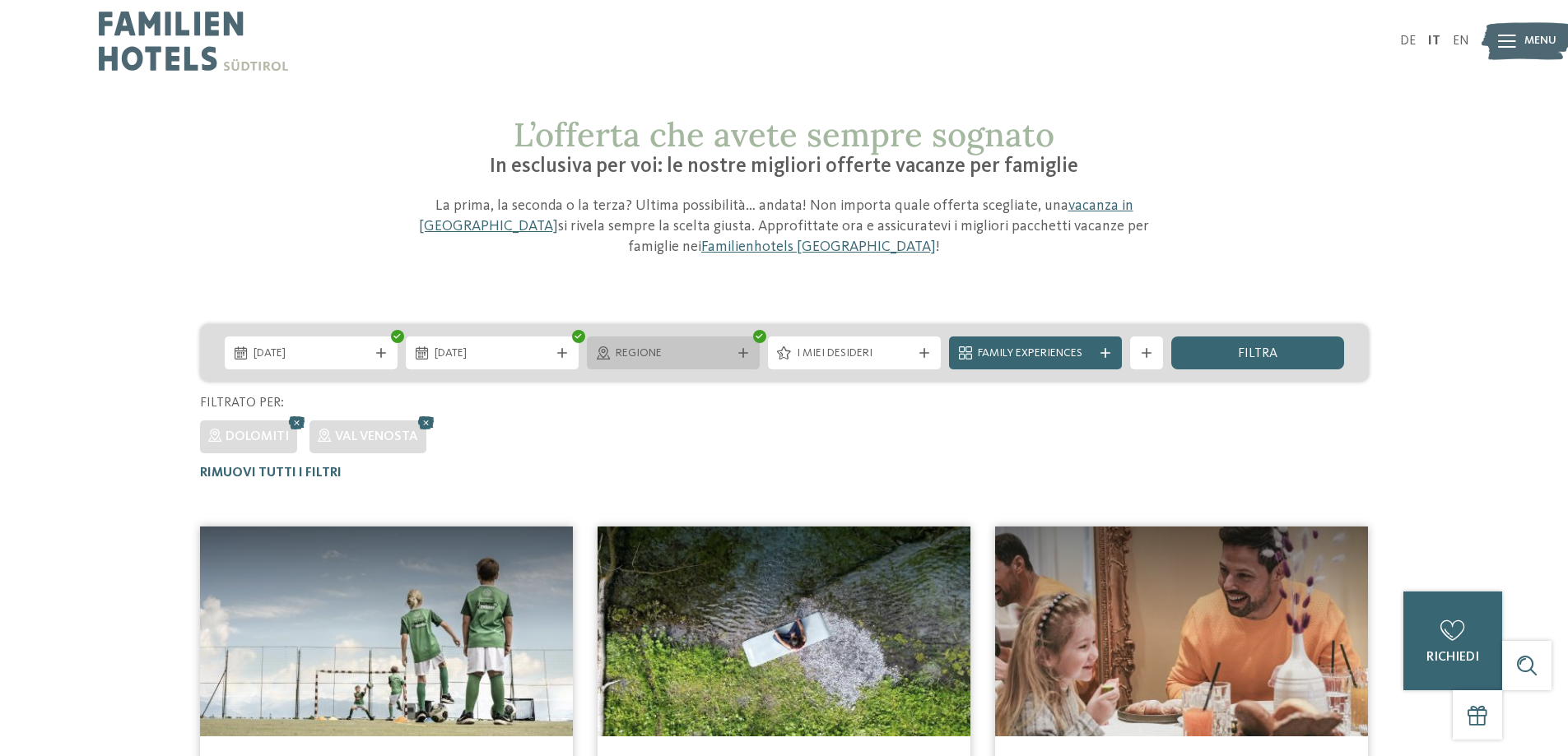
click at [631, 363] on div "Regione" at bounding box center [674, 353] width 173 height 33
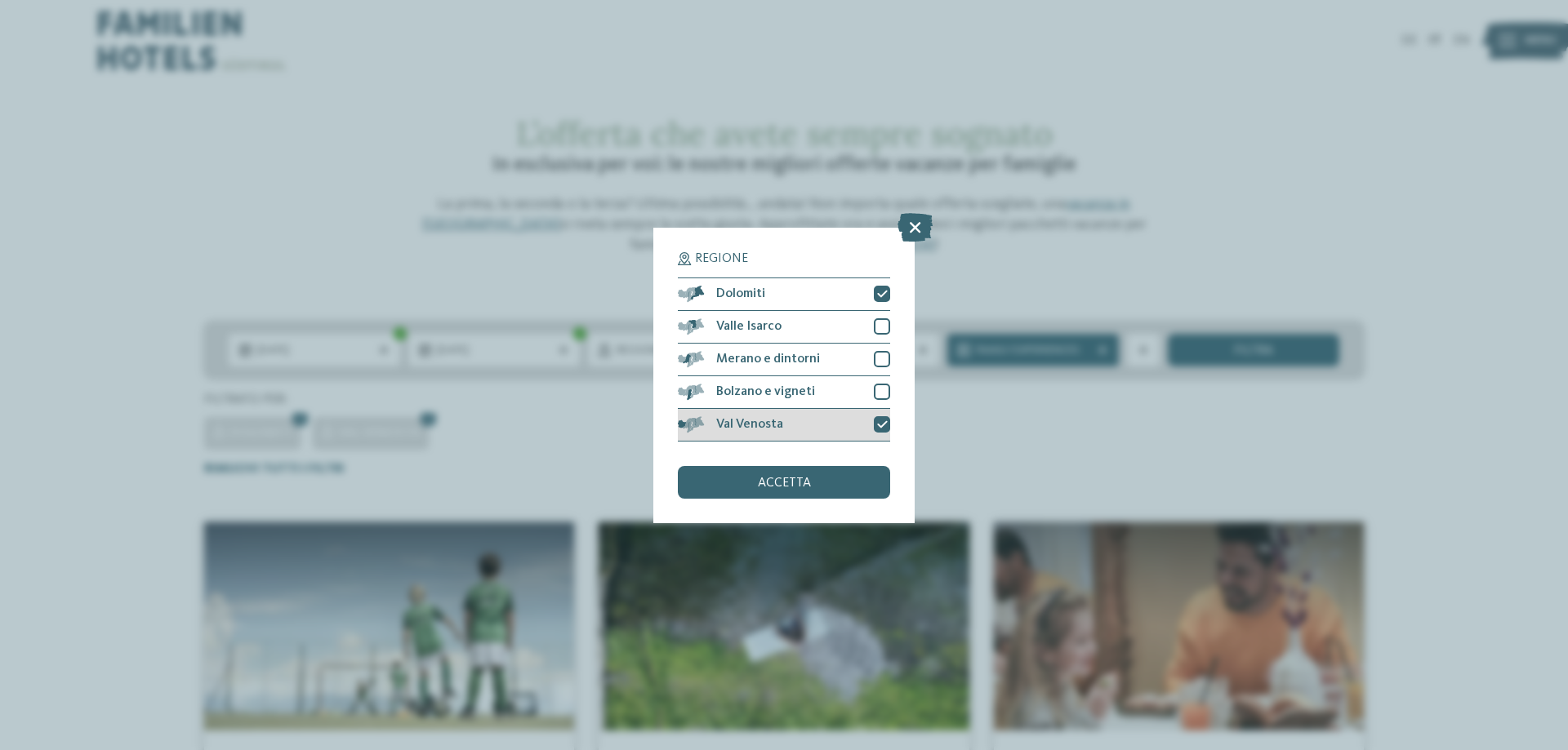
click at [880, 420] on icon at bounding box center [883, 424] width 11 height 10
click at [849, 476] on div "accetta" at bounding box center [784, 482] width 212 height 32
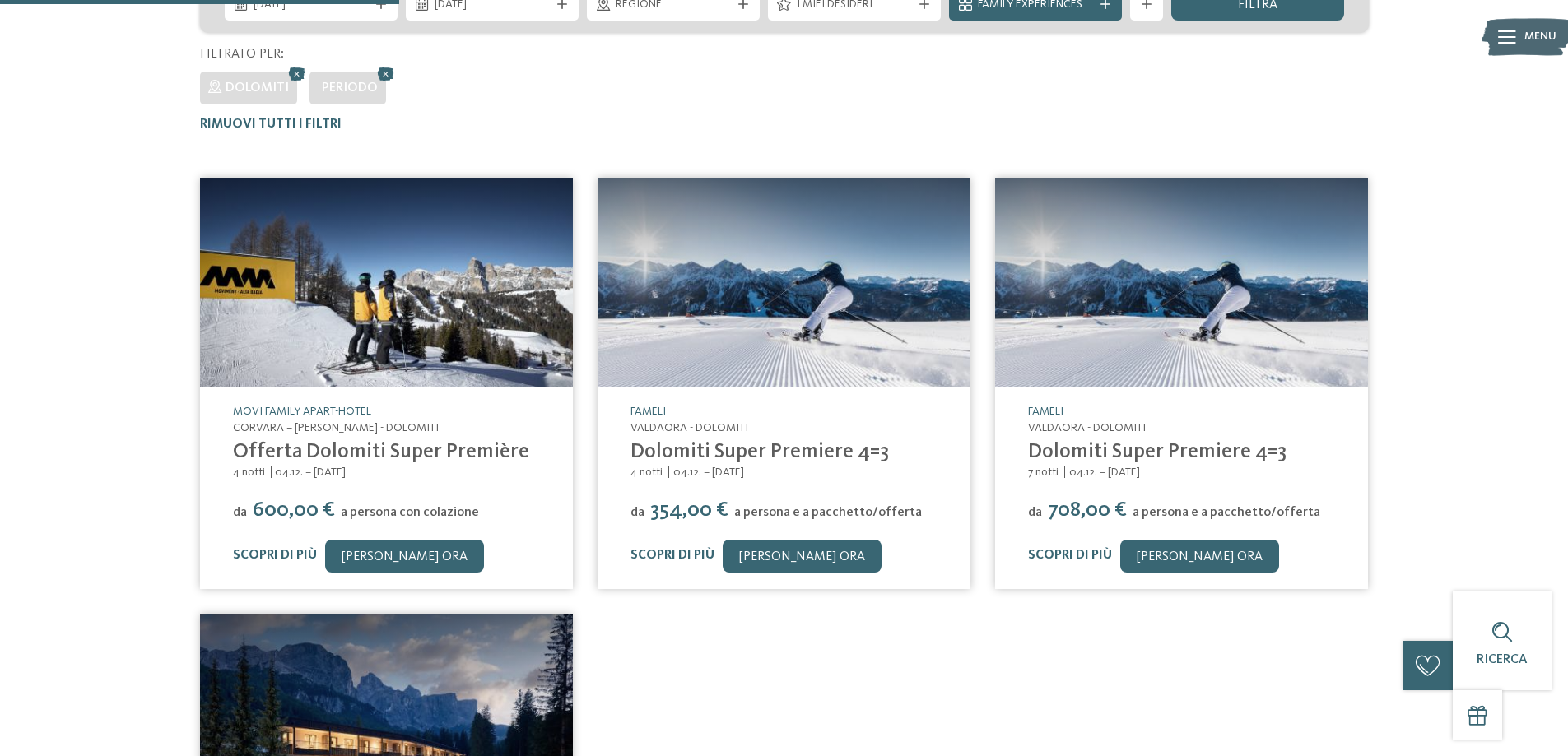
scroll to position [342, 0]
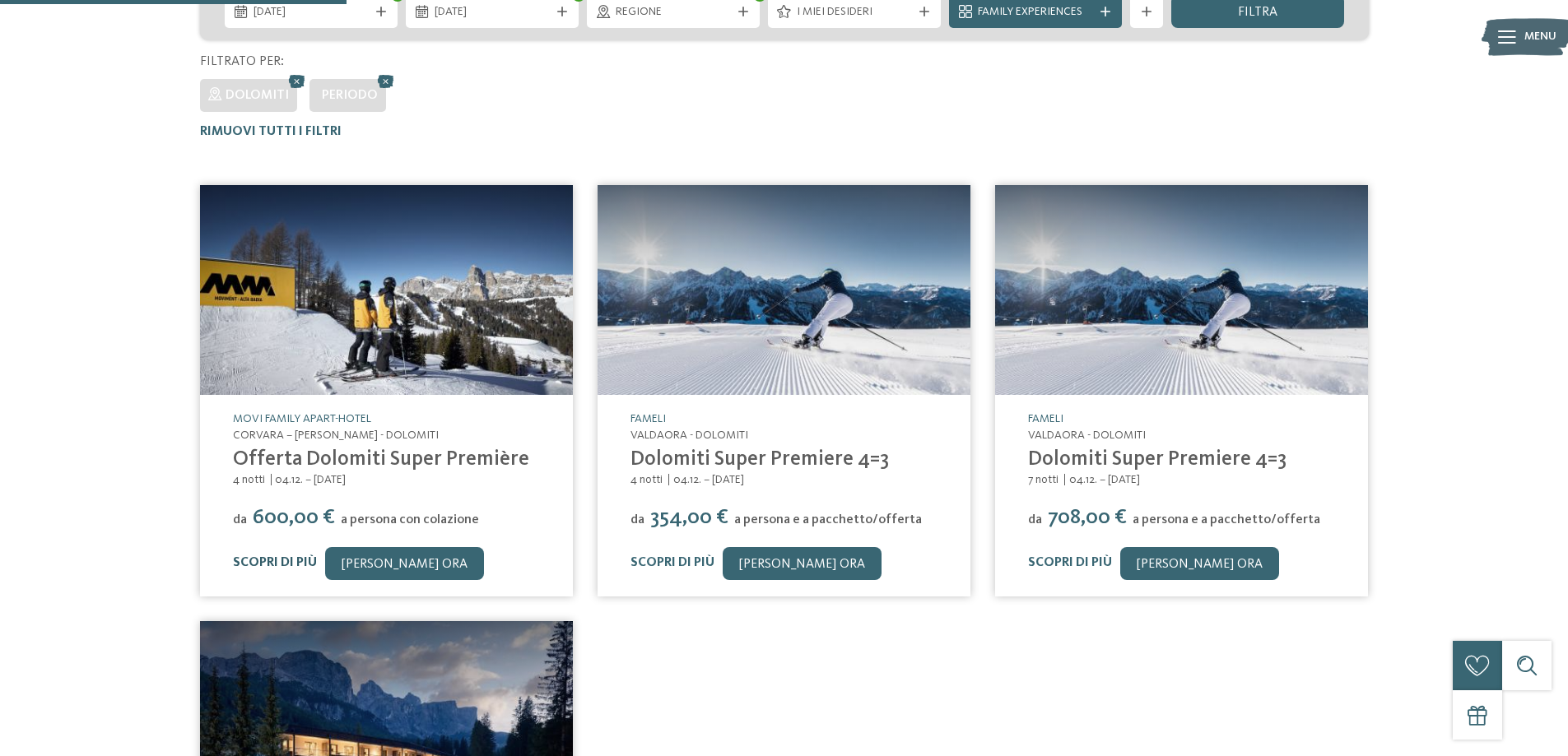
click at [275, 562] on link "Scopri di più" at bounding box center [275, 562] width 84 height 13
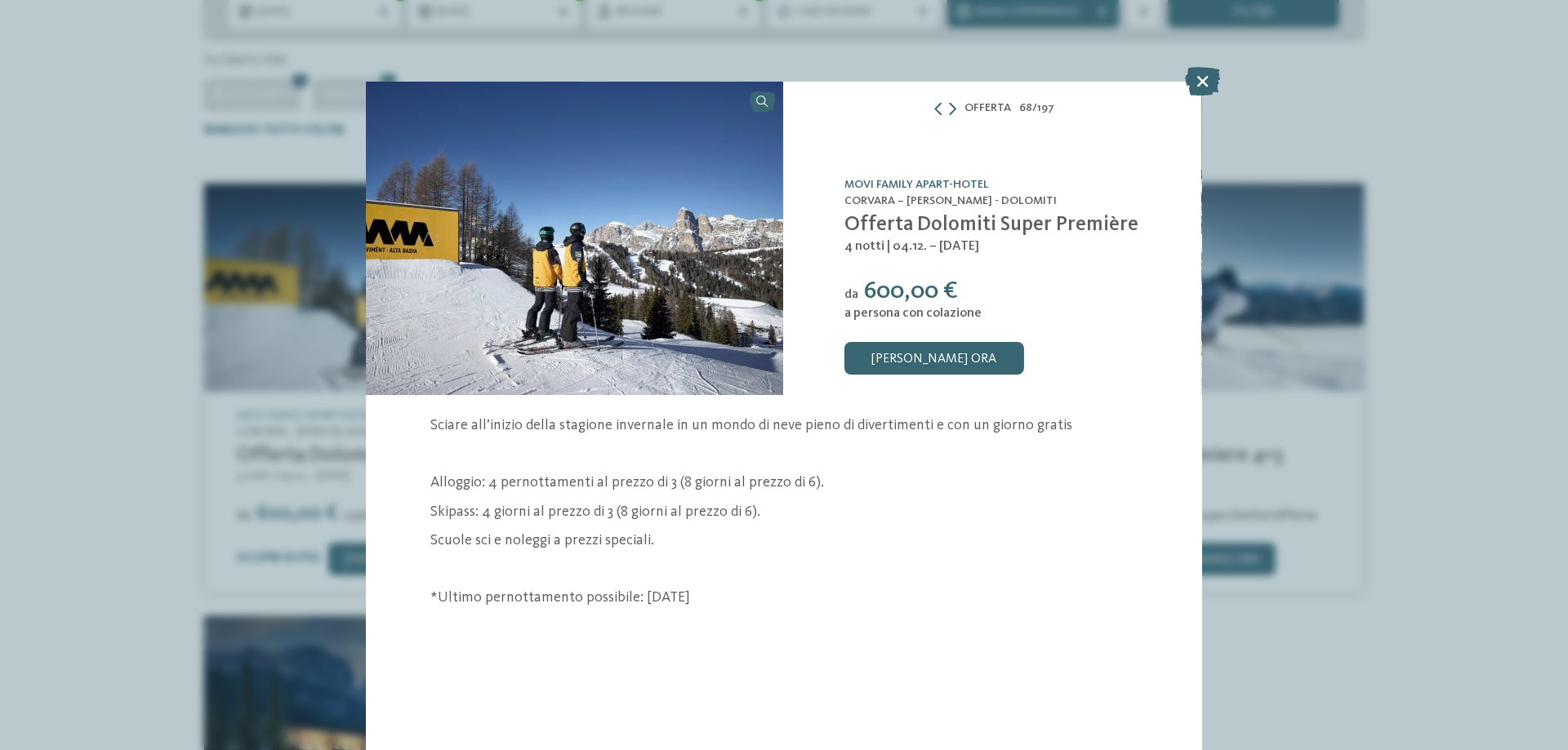
click at [610, 604] on p "*Ultimo pernottamento possibile: [DATE]" at bounding box center [783, 598] width 705 height 21
click at [904, 356] on link "[PERSON_NAME] ora" at bounding box center [933, 358] width 179 height 32
click at [1206, 74] on icon at bounding box center [1202, 81] width 35 height 29
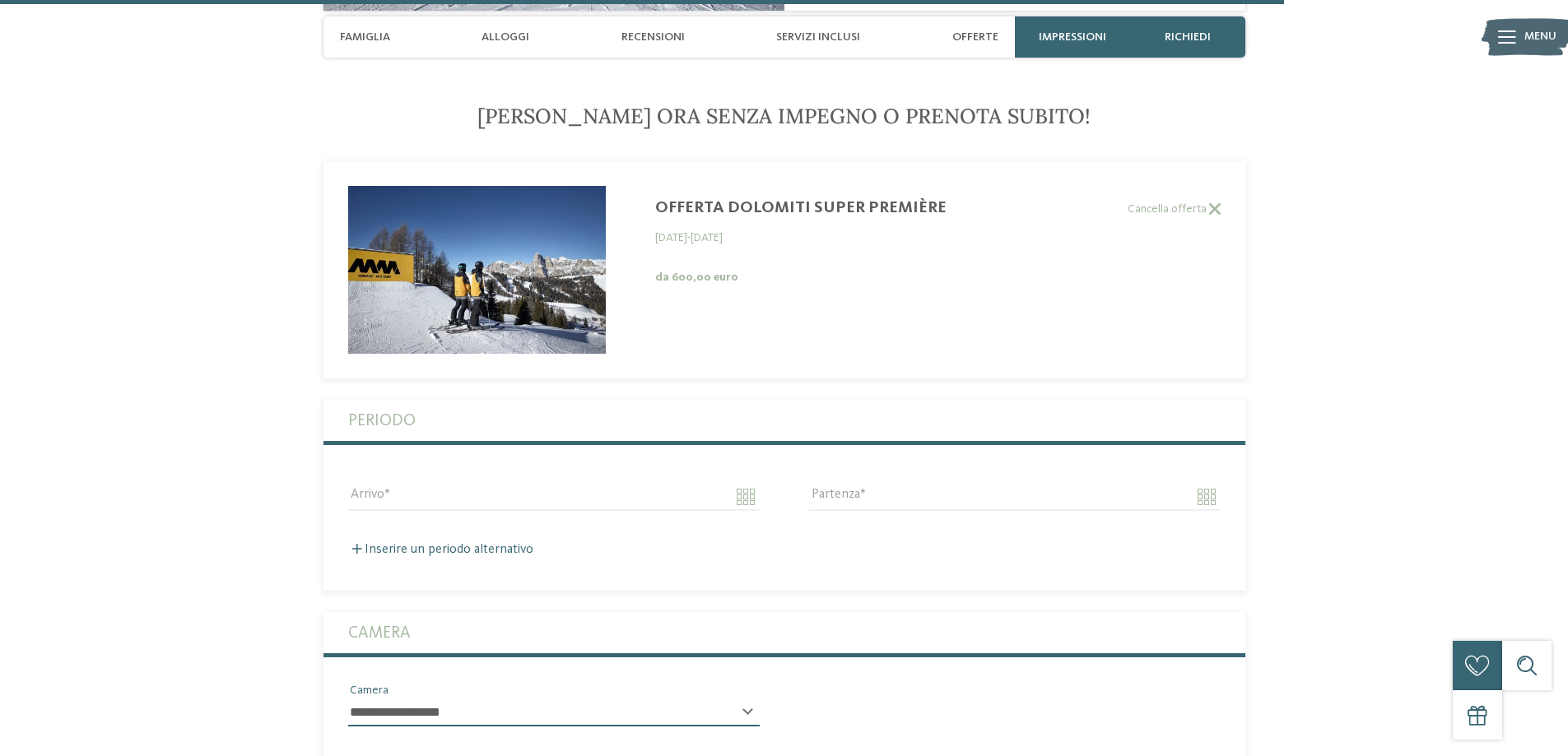
click at [1527, 29] on span "Menu" at bounding box center [1540, 37] width 32 height 16
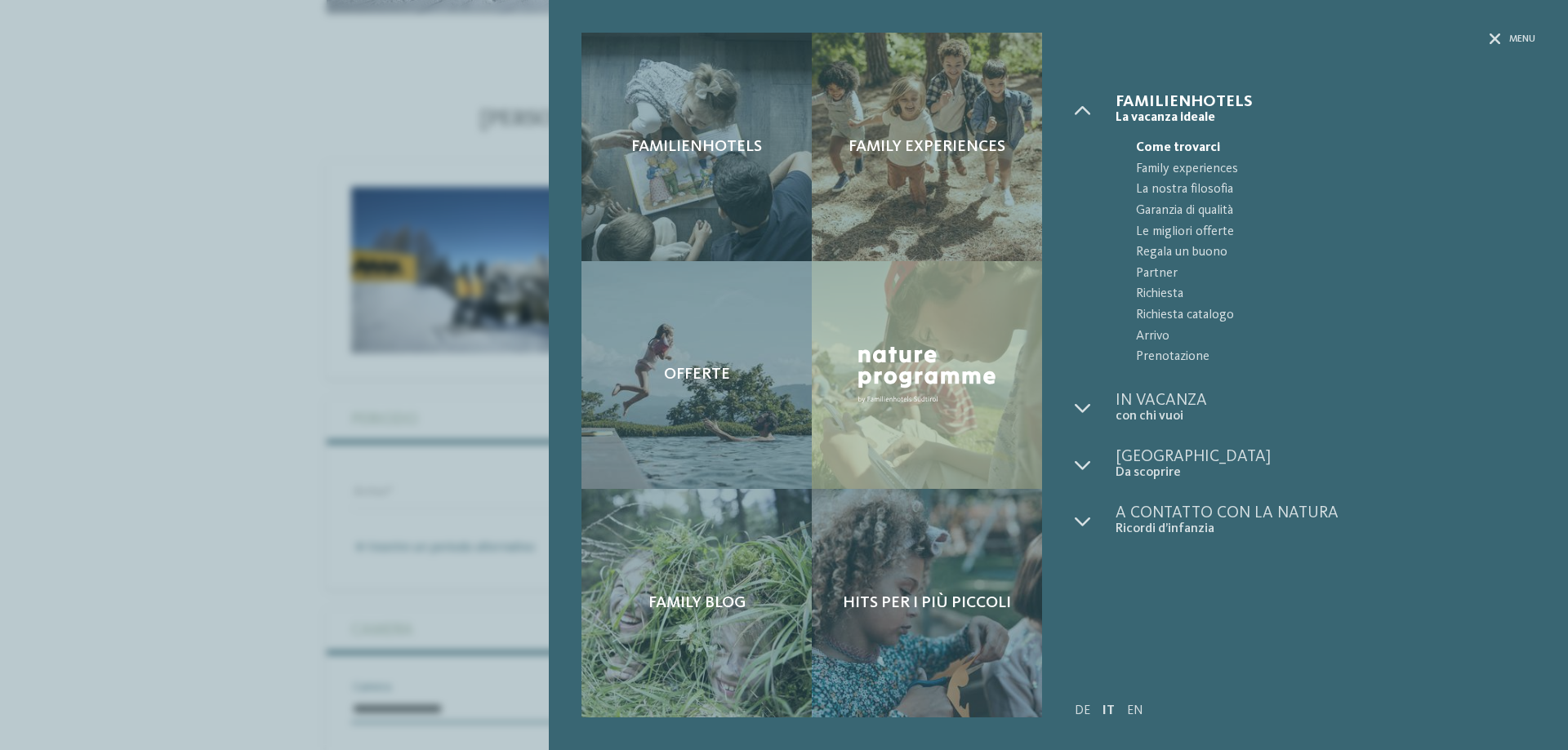
click at [50, 100] on div "Familienhotels Family experiences Offerte" at bounding box center [784, 375] width 1568 height 750
